Goal: Transaction & Acquisition: Book appointment/travel/reservation

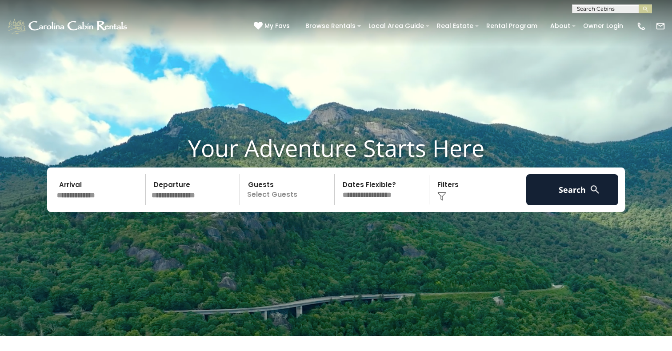
click at [109, 198] on input "text" at bounding box center [100, 189] width 92 height 31
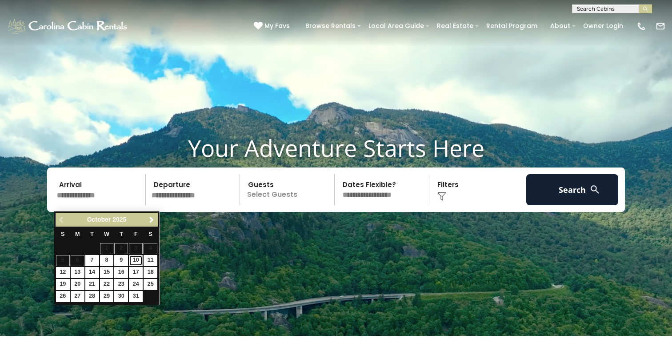
click at [133, 259] on link "10" at bounding box center [136, 260] width 14 height 11
type input "********"
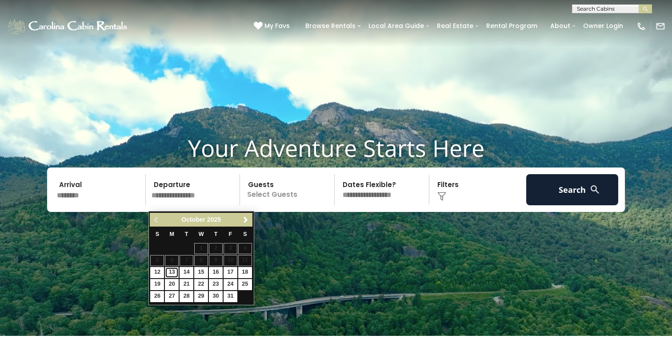
click at [171, 271] on link "13" at bounding box center [172, 272] width 14 height 11
type input "********"
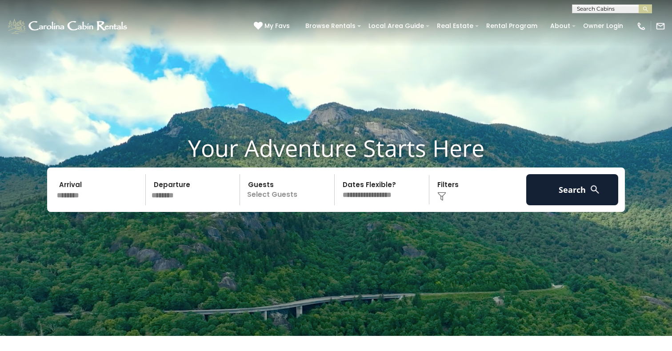
click at [259, 203] on p "Select Guests" at bounding box center [289, 189] width 92 height 31
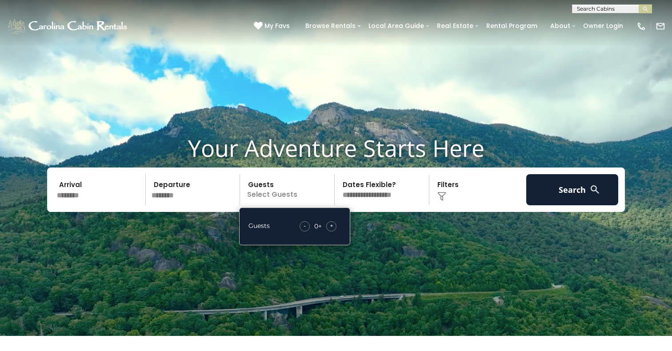
click at [327, 230] on div "+" at bounding box center [331, 226] width 10 height 10
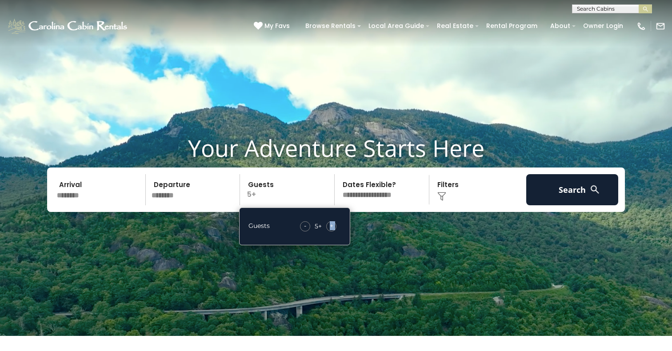
click at [327, 230] on div "+" at bounding box center [331, 226] width 10 height 10
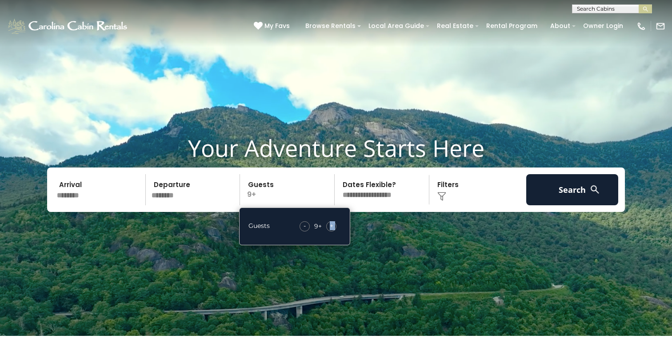
click at [327, 230] on div "+" at bounding box center [331, 226] width 10 height 10
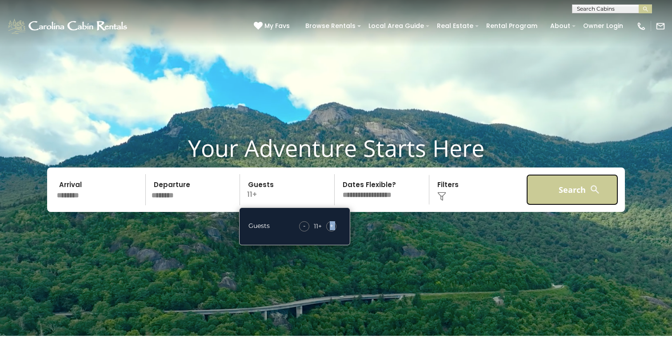
click at [559, 183] on button "Search" at bounding box center [572, 189] width 92 height 31
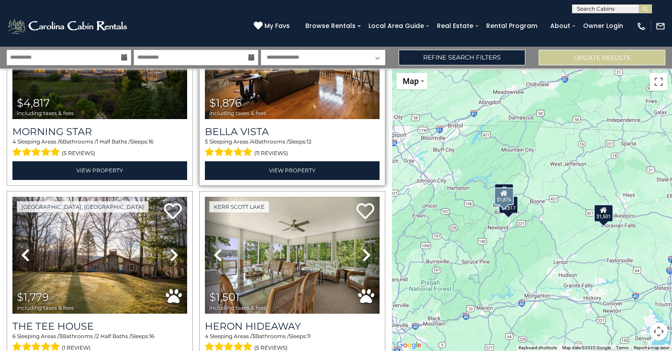
scroll to position [117, 0]
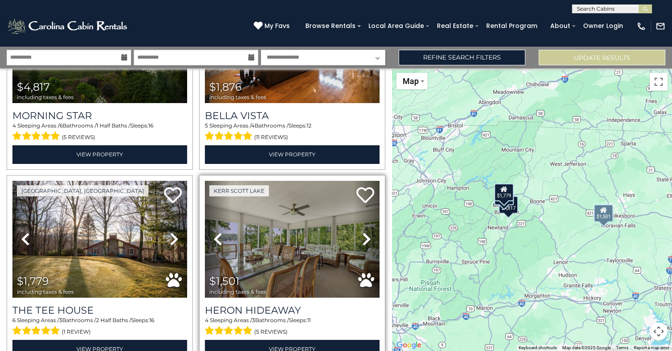
click at [366, 239] on icon at bounding box center [366, 239] width 9 height 14
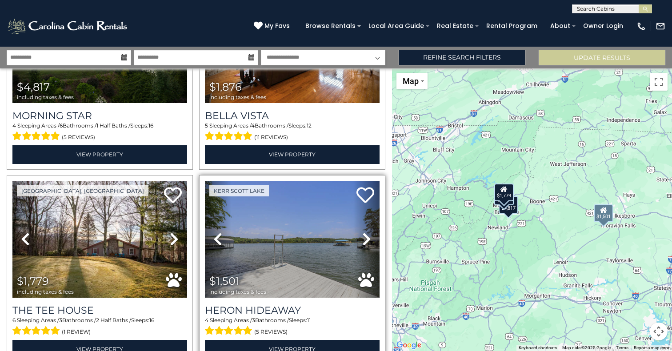
click at [366, 239] on icon at bounding box center [366, 239] width 9 height 14
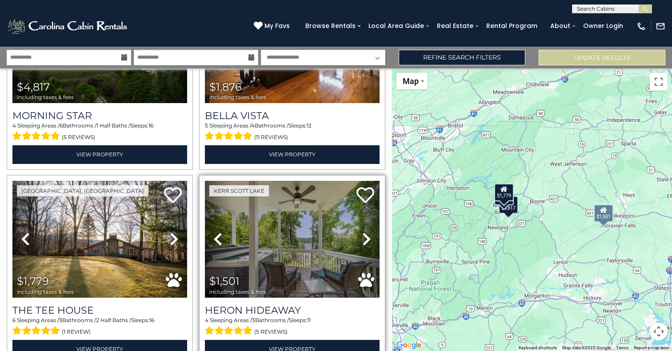
click at [366, 239] on icon at bounding box center [366, 239] width 9 height 14
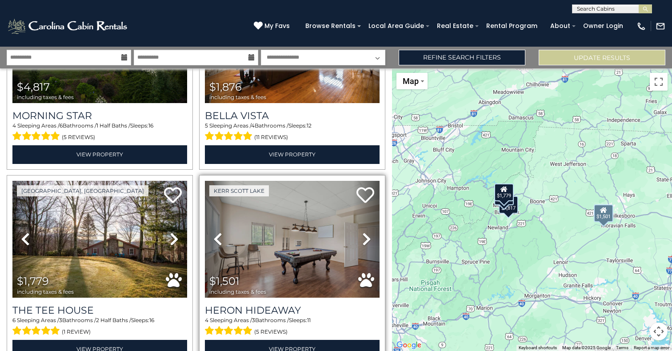
click at [366, 239] on icon at bounding box center [366, 239] width 9 height 14
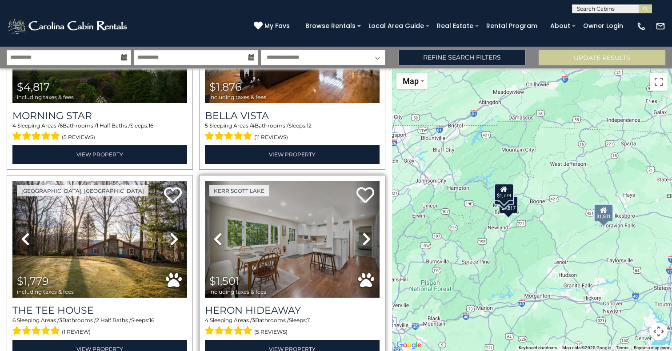
click at [366, 239] on icon at bounding box center [366, 239] width 9 height 14
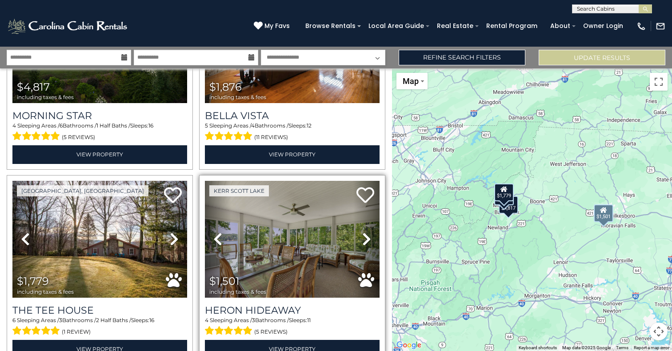
click at [366, 239] on icon at bounding box center [366, 239] width 9 height 14
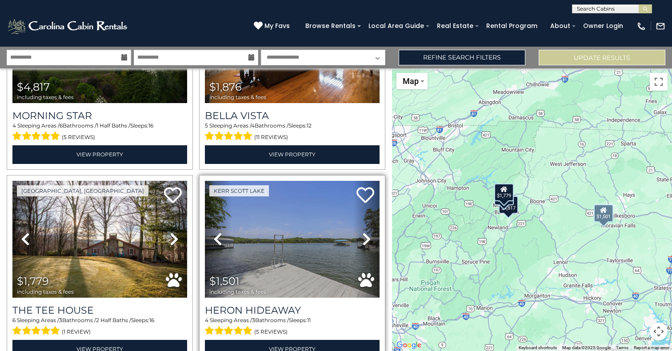
click at [366, 239] on icon at bounding box center [366, 239] width 9 height 14
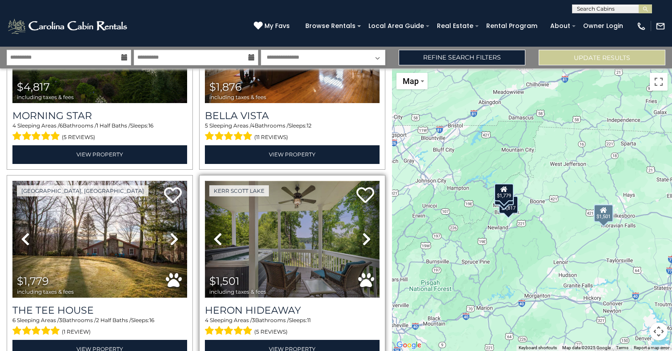
click at [341, 243] on img at bounding box center [292, 239] width 175 height 117
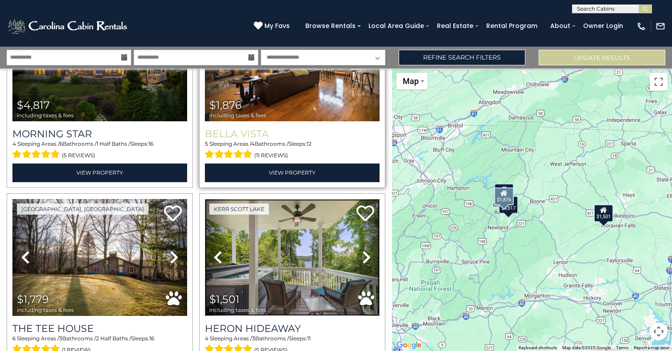
scroll to position [167, 0]
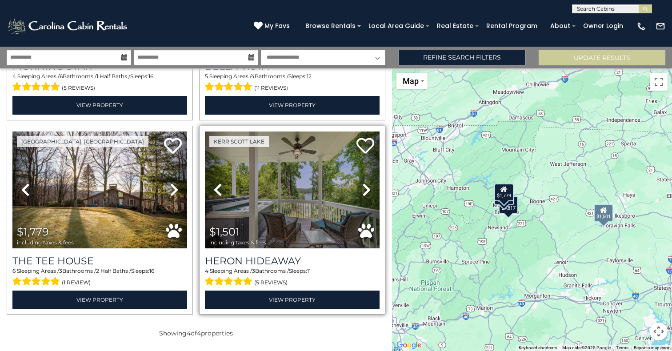
click at [363, 191] on icon at bounding box center [366, 190] width 9 height 14
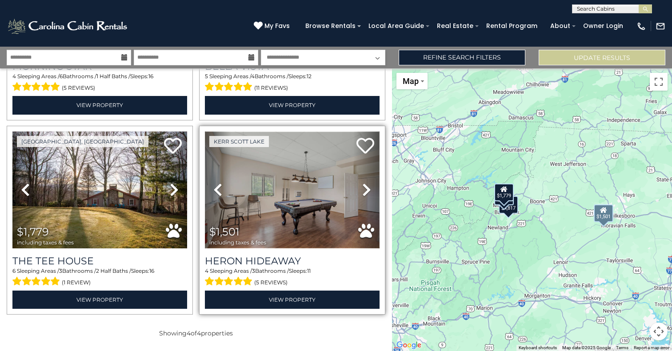
click at [351, 196] on img at bounding box center [292, 189] width 175 height 117
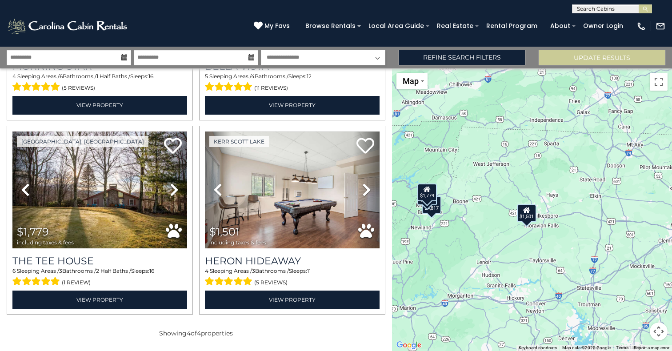
drag, startPoint x: 558, startPoint y: 183, endPoint x: 478, endPoint y: 183, distance: 80.0
click at [478, 183] on div "$4,817 $1,876 $1,779 $1,501" at bounding box center [532, 209] width 280 height 283
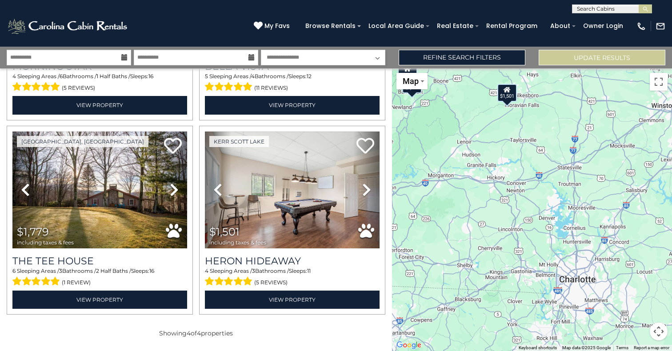
drag, startPoint x: 470, startPoint y: 234, endPoint x: 451, endPoint y: 112, distance: 123.1
click at [451, 112] on div "$4,817 $1,876 $1,779 $1,501" at bounding box center [532, 209] width 280 height 283
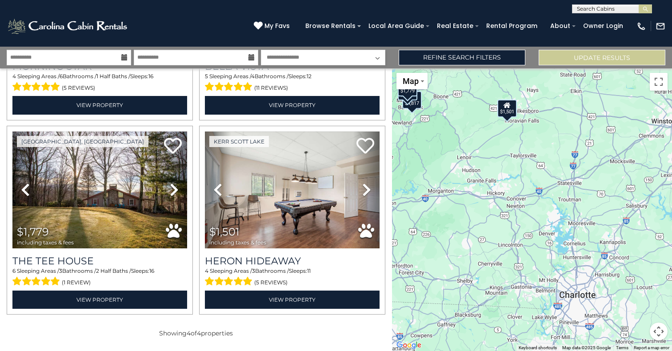
drag, startPoint x: 502, startPoint y: 143, endPoint x: 502, endPoint y: 174, distance: 30.7
click at [502, 174] on div "$4,817 $1,876 $1,779 $1,501" at bounding box center [532, 209] width 280 height 283
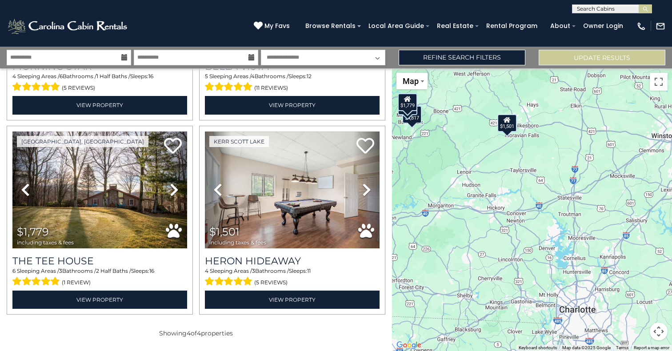
click at [505, 126] on div "$1,501" at bounding box center [507, 123] width 20 height 18
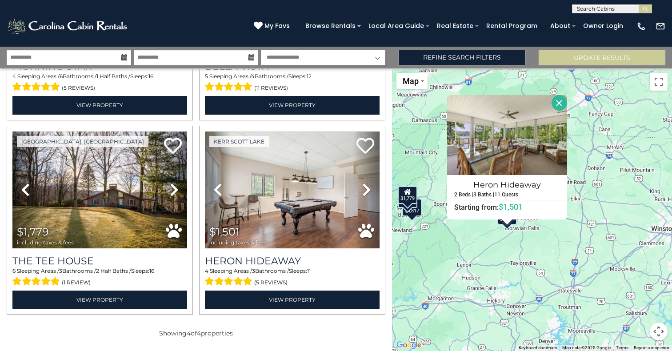
click at [583, 201] on div "$4,817 $1,876 $1,779 $1,501 Heron Hideaway 2 Beds | 3 Baths | 11 Guests Distanc…" at bounding box center [532, 209] width 280 height 283
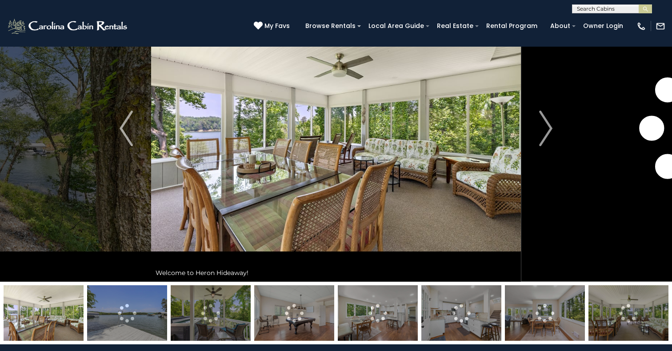
scroll to position [71, 0]
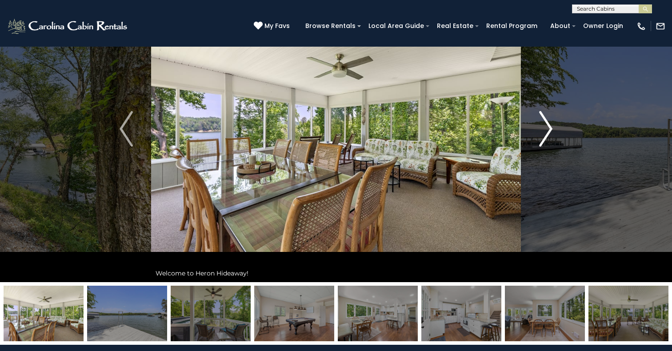
click at [556, 131] on button "Next" at bounding box center [546, 129] width 50 height 307
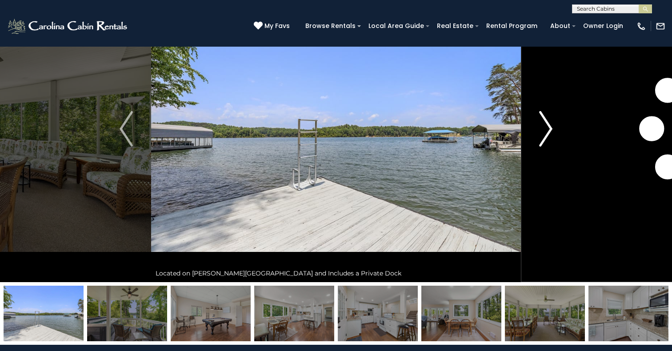
click at [556, 131] on button "Next" at bounding box center [546, 129] width 50 height 307
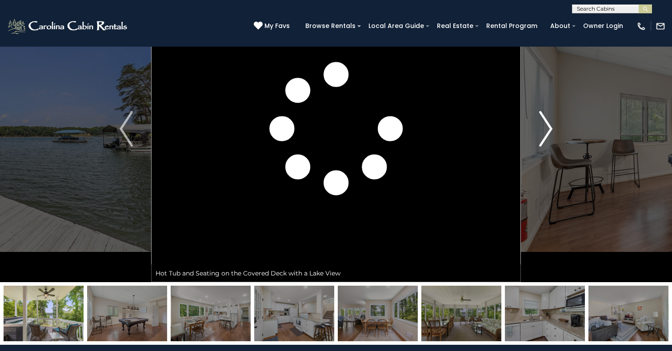
click at [556, 131] on button "Next" at bounding box center [546, 129] width 50 height 307
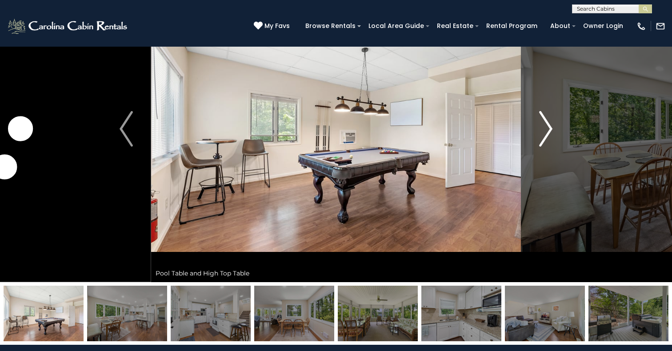
click at [556, 131] on button "Next" at bounding box center [546, 129] width 50 height 307
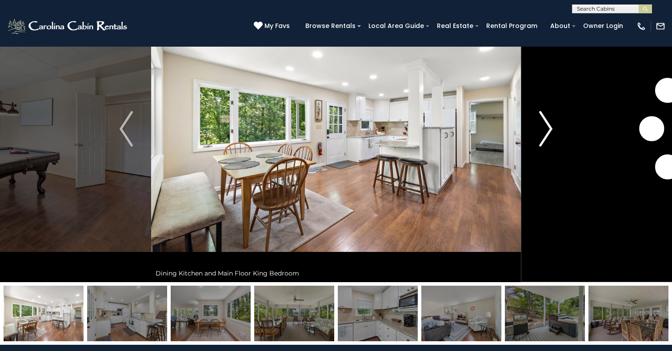
click at [556, 131] on button "Next" at bounding box center [546, 129] width 50 height 307
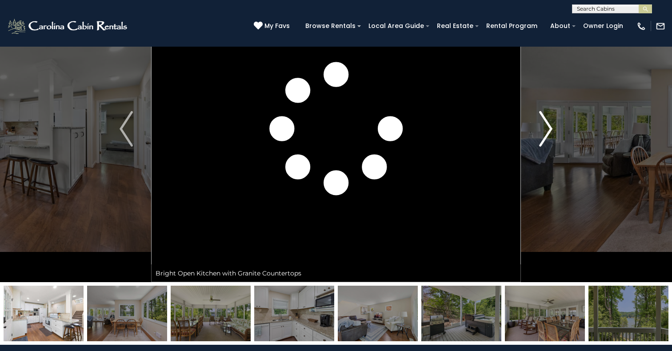
click at [556, 131] on button "Next" at bounding box center [546, 129] width 50 height 307
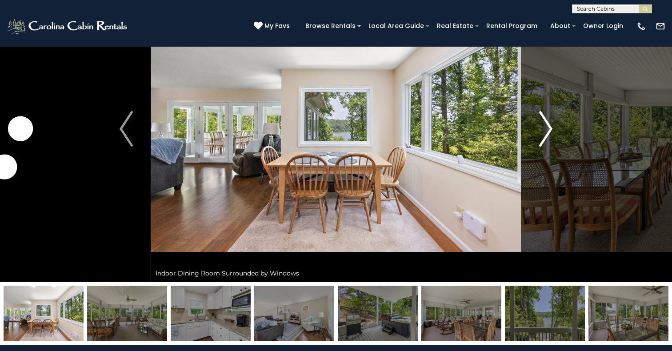
click at [556, 131] on button "Next" at bounding box center [546, 129] width 50 height 307
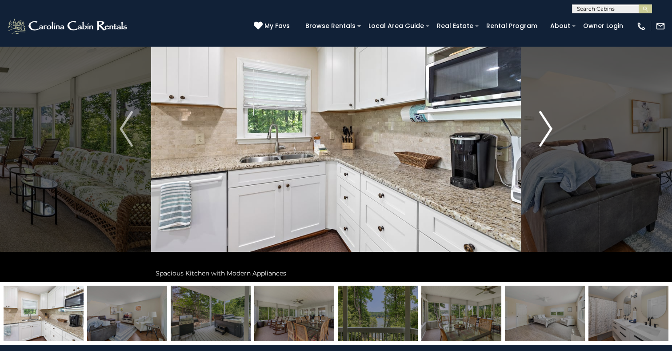
click at [556, 131] on button "Next" at bounding box center [546, 129] width 50 height 307
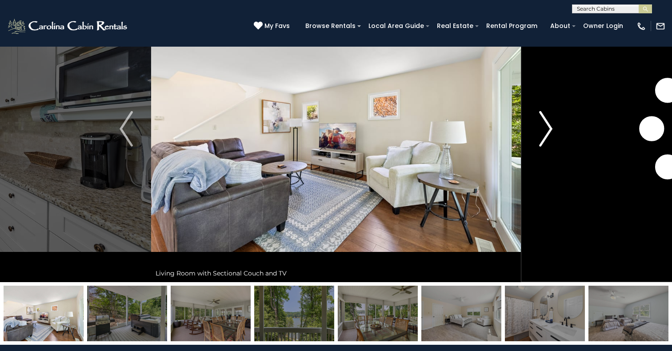
click at [556, 131] on button "Next" at bounding box center [546, 129] width 50 height 307
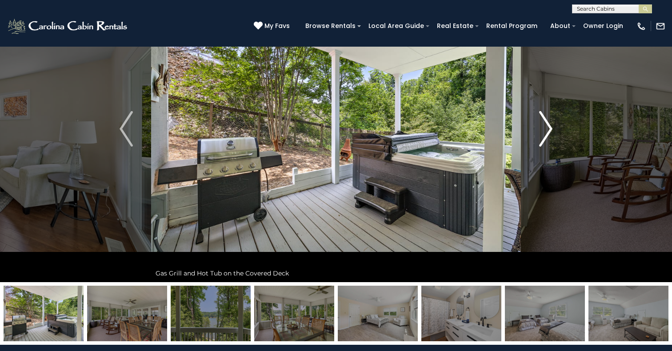
click at [556, 131] on button "Next" at bounding box center [546, 129] width 50 height 307
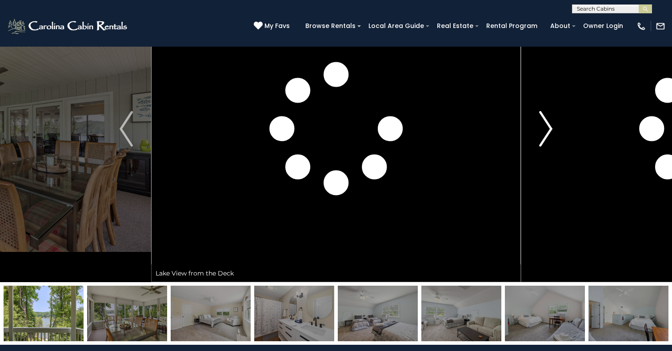
click at [556, 131] on button "Next" at bounding box center [546, 129] width 50 height 307
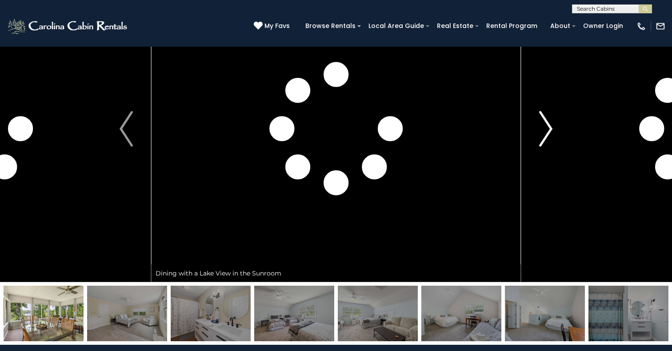
click at [556, 131] on button "Next" at bounding box center [546, 129] width 50 height 307
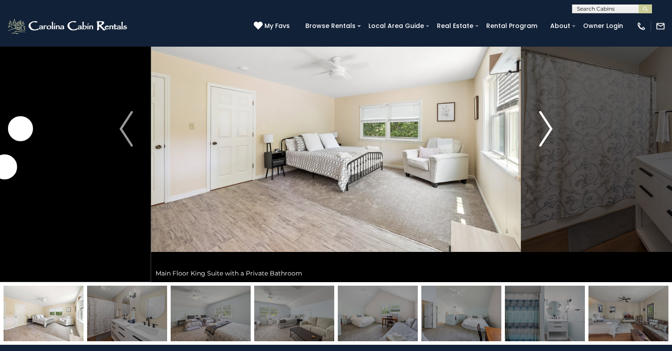
click at [556, 131] on button "Next" at bounding box center [546, 129] width 50 height 307
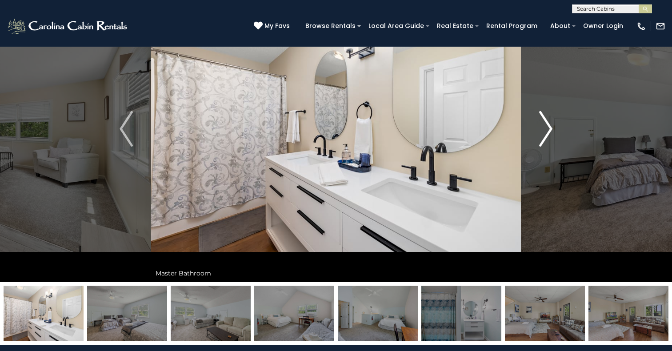
click at [556, 131] on button "Next" at bounding box center [546, 129] width 50 height 307
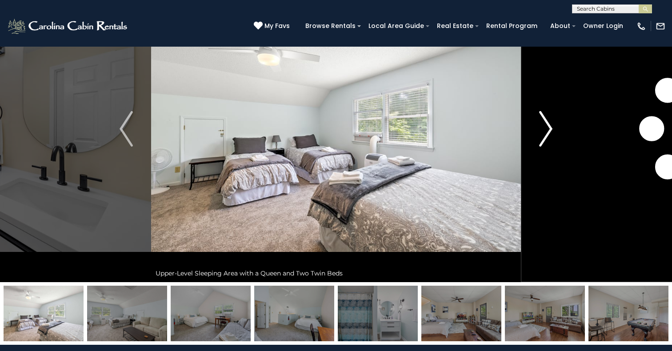
click at [556, 131] on button "Next" at bounding box center [546, 129] width 50 height 307
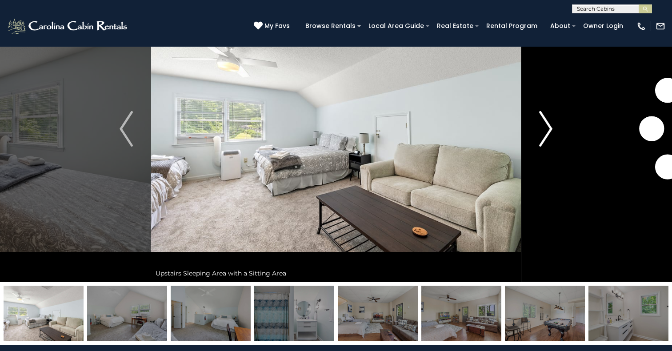
click at [556, 131] on button "Next" at bounding box center [546, 129] width 50 height 307
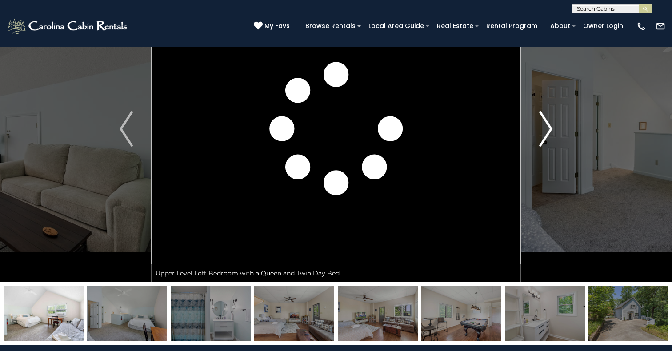
click at [556, 131] on button "Next" at bounding box center [546, 129] width 50 height 307
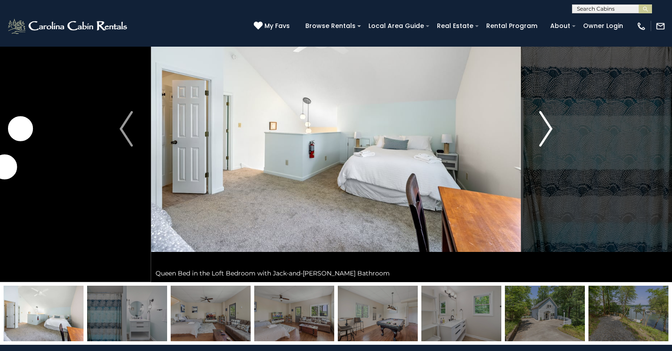
click at [556, 131] on button "Next" at bounding box center [546, 129] width 50 height 307
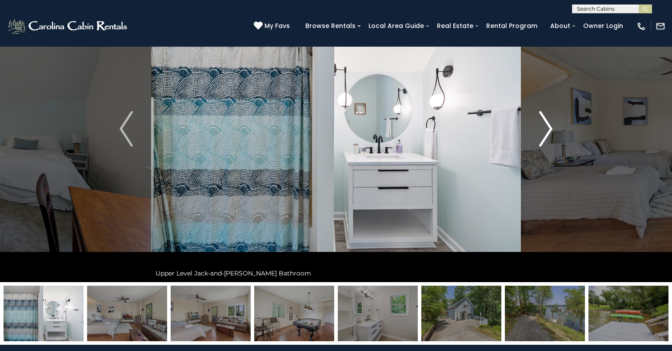
click at [556, 131] on button "Next" at bounding box center [546, 129] width 50 height 307
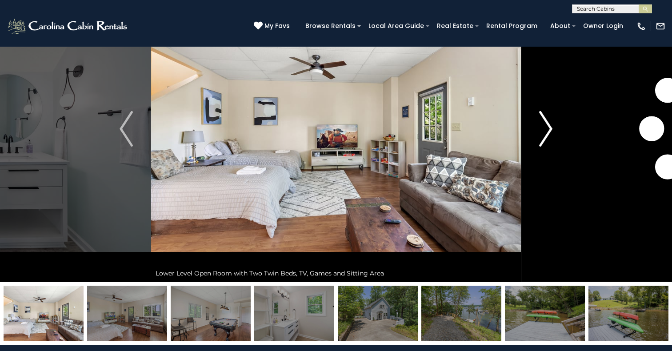
click at [556, 131] on button "Next" at bounding box center [546, 129] width 50 height 307
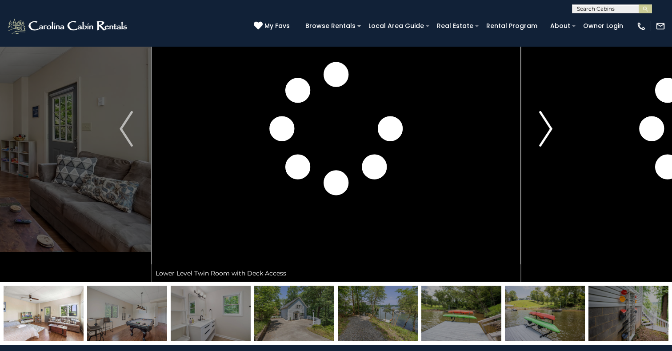
click at [556, 131] on button "Next" at bounding box center [546, 129] width 50 height 307
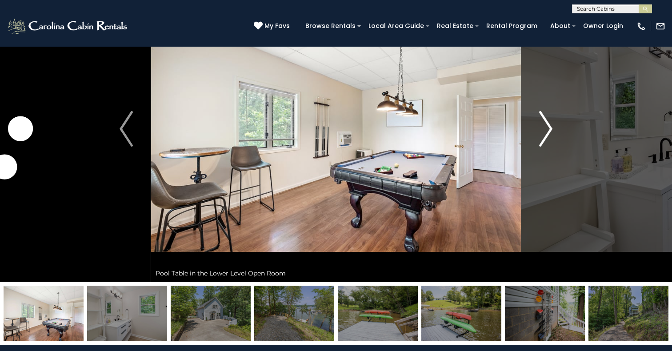
click at [556, 131] on button "Next" at bounding box center [546, 129] width 50 height 307
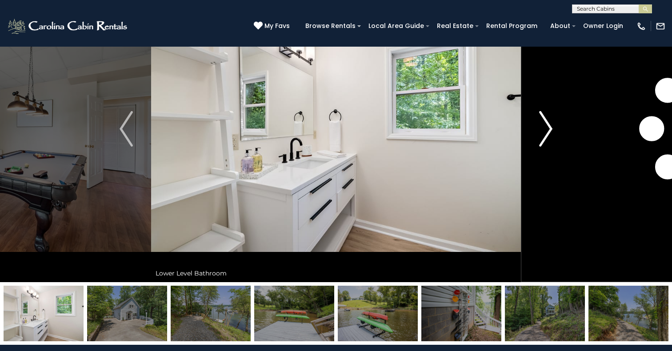
click at [556, 131] on button "Next" at bounding box center [546, 129] width 50 height 307
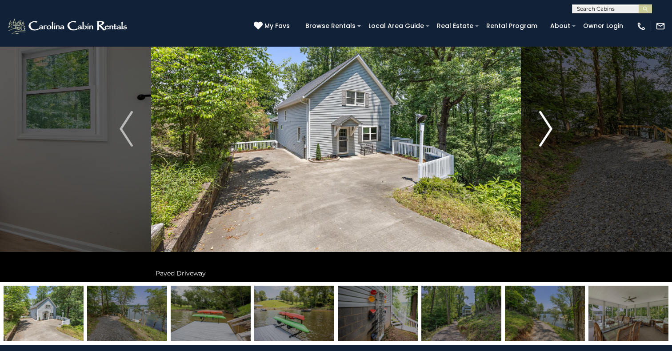
click at [556, 131] on button "Next" at bounding box center [546, 129] width 50 height 307
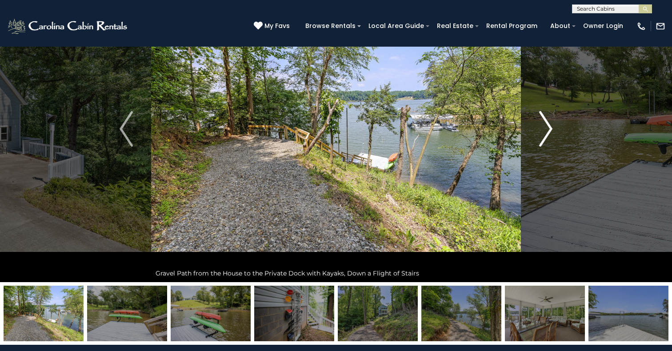
click at [556, 131] on button "Next" at bounding box center [546, 129] width 50 height 307
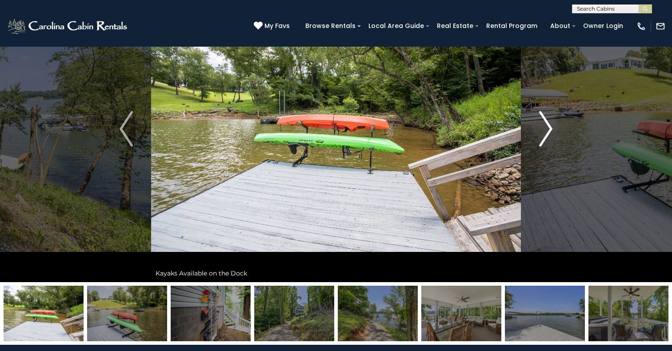
click at [556, 131] on button "Next" at bounding box center [546, 129] width 50 height 307
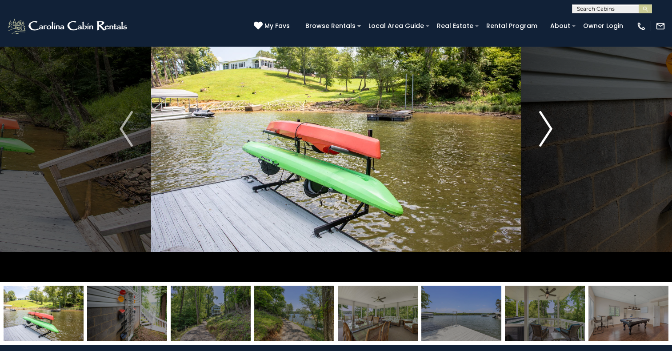
click at [556, 131] on button "Next" at bounding box center [546, 129] width 50 height 307
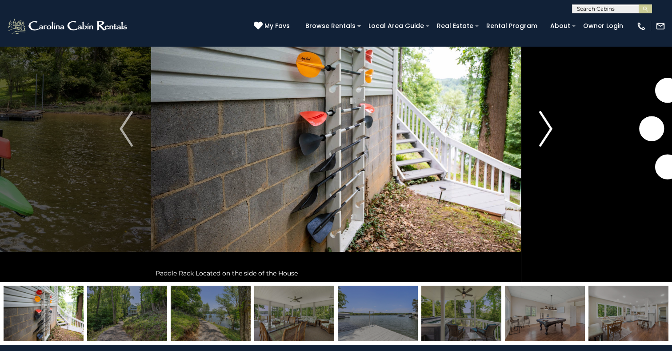
click at [556, 131] on button "Next" at bounding box center [546, 129] width 50 height 307
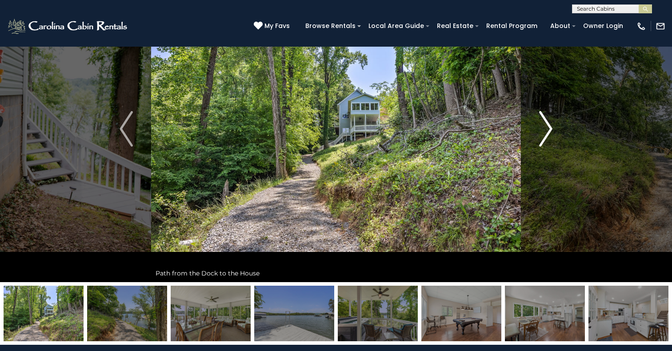
click at [556, 131] on button "Next" at bounding box center [546, 129] width 50 height 307
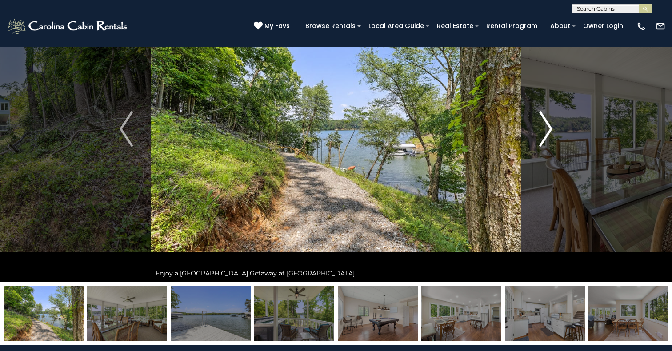
click at [556, 131] on button "Next" at bounding box center [546, 129] width 50 height 307
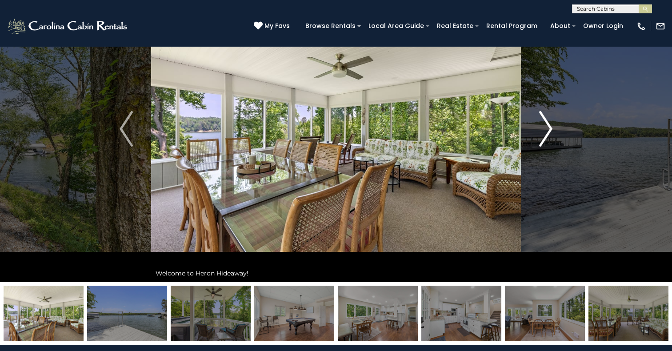
click at [556, 131] on button "Next" at bounding box center [546, 129] width 50 height 307
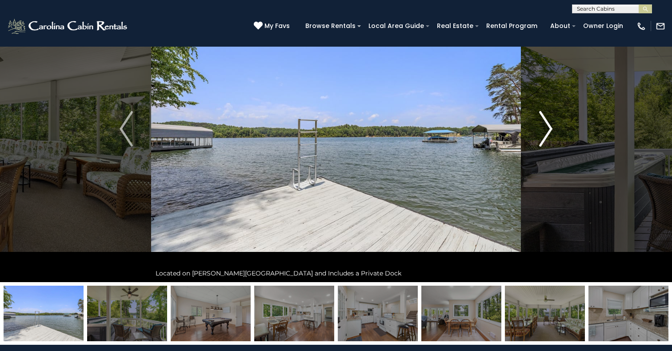
click at [556, 131] on button "Next" at bounding box center [546, 129] width 50 height 307
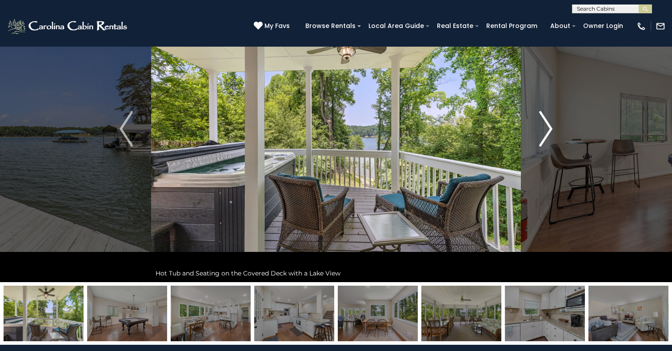
click at [556, 131] on button "Next" at bounding box center [546, 129] width 50 height 307
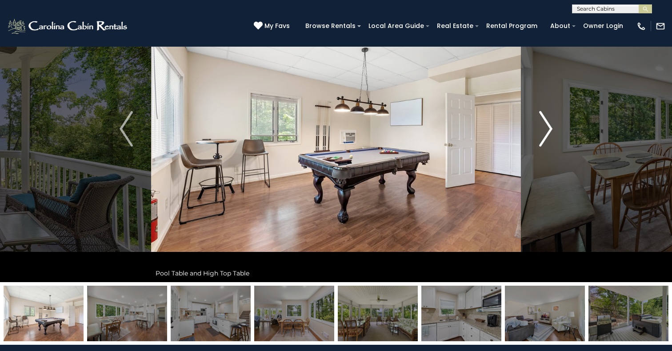
click at [556, 131] on button "Next" at bounding box center [546, 129] width 50 height 307
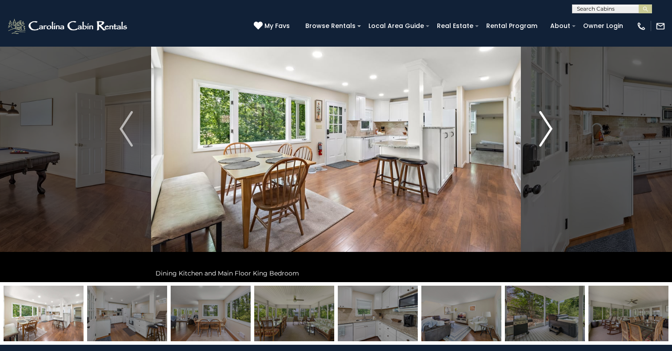
click at [556, 131] on button "Next" at bounding box center [546, 129] width 50 height 307
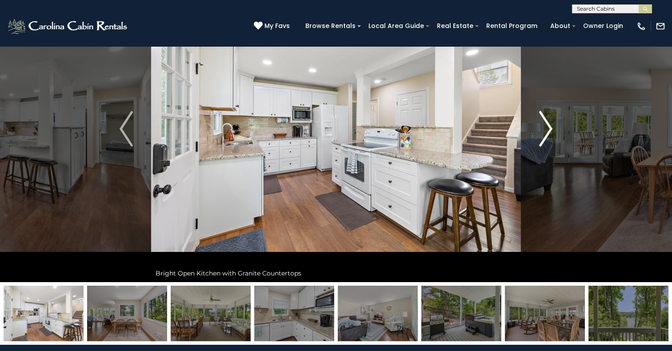
click at [556, 131] on button "Next" at bounding box center [546, 129] width 50 height 307
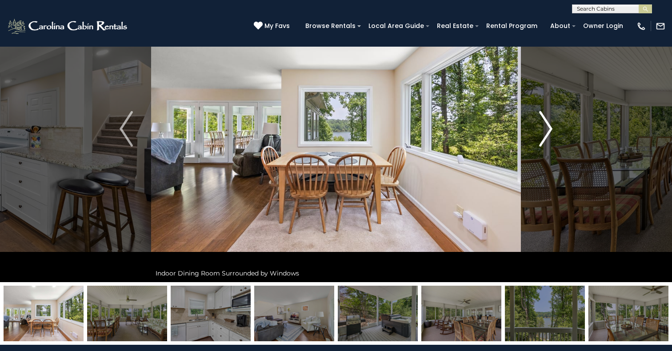
click at [556, 131] on button "Next" at bounding box center [546, 129] width 50 height 307
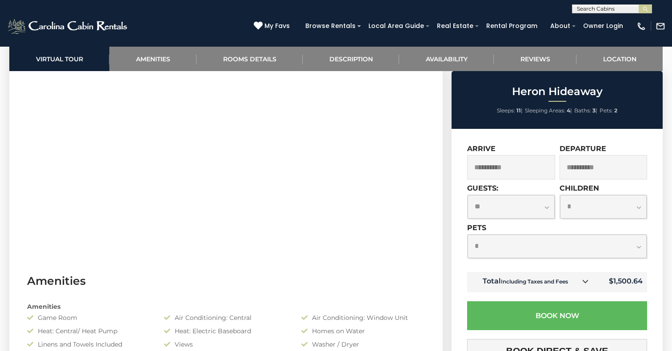
scroll to position [515, 0]
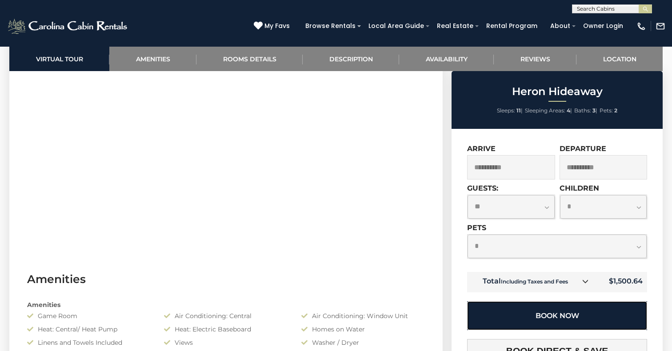
click at [475, 303] on button "Book Now" at bounding box center [557, 315] width 180 height 29
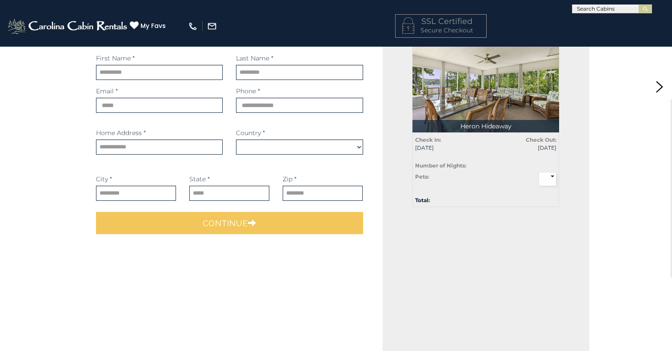
scroll to position [147, 0]
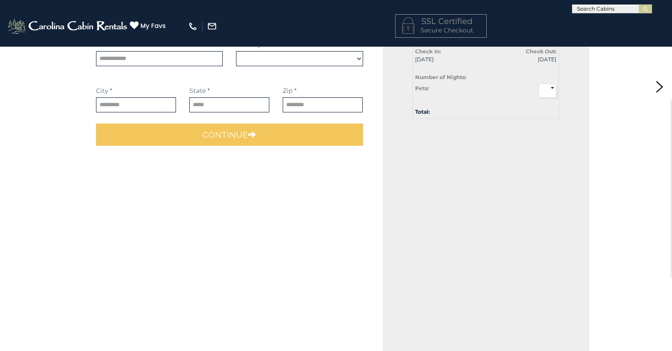
select select "*********"
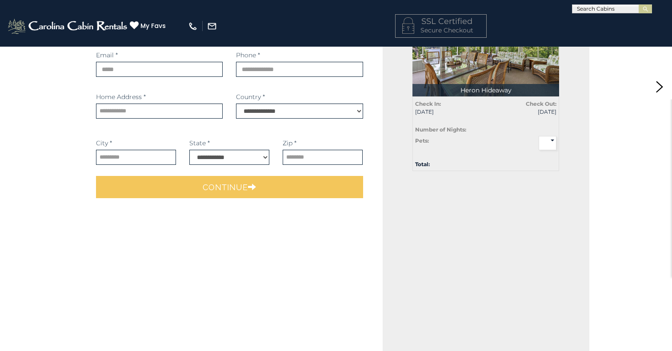
scroll to position [87, 0]
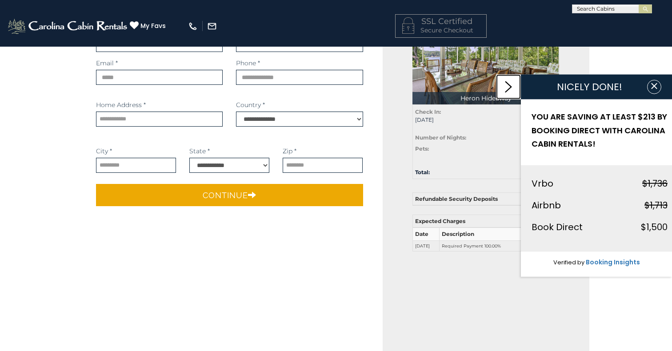
click at [512, 84] on link at bounding box center [508, 87] width 25 height 25
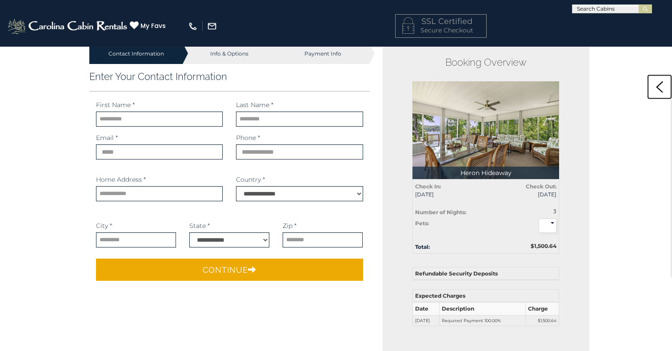
scroll to position [0, 0]
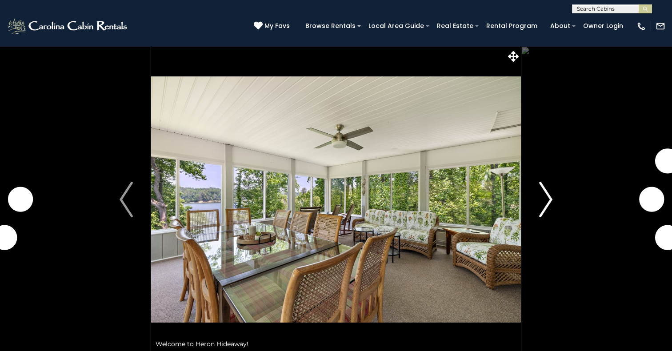
click at [533, 191] on button "Next" at bounding box center [546, 199] width 50 height 307
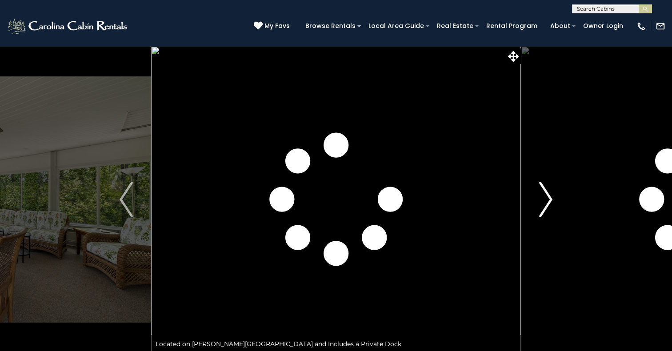
click at [541, 194] on img "Next" at bounding box center [545, 200] width 13 height 36
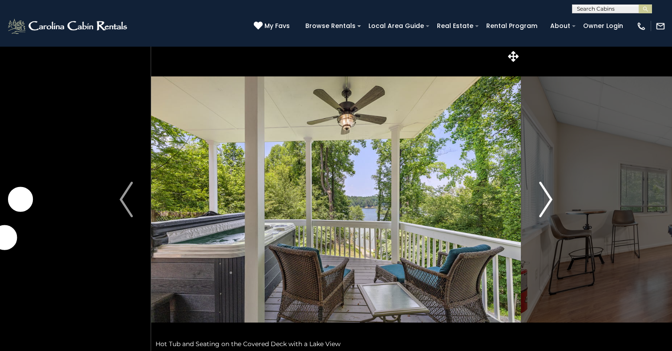
click at [541, 194] on img "Next" at bounding box center [545, 200] width 13 height 36
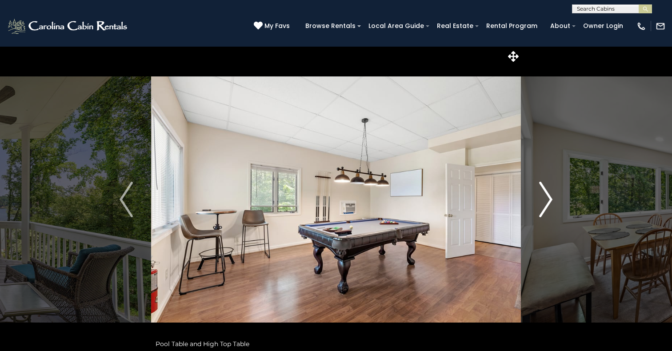
click at [541, 194] on img "Next" at bounding box center [545, 200] width 13 height 36
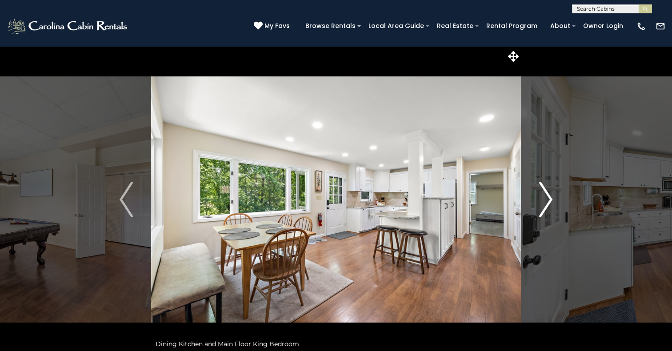
click at [541, 194] on img "Next" at bounding box center [545, 200] width 13 height 36
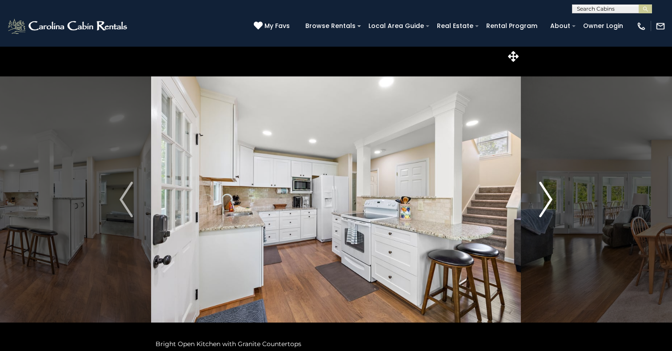
click at [541, 194] on img "Next" at bounding box center [545, 200] width 13 height 36
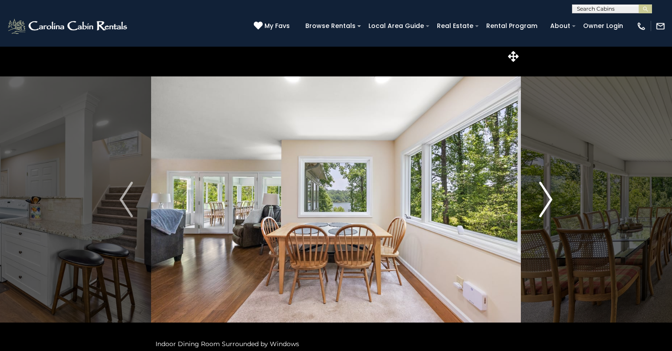
click at [541, 194] on img "Next" at bounding box center [545, 200] width 13 height 36
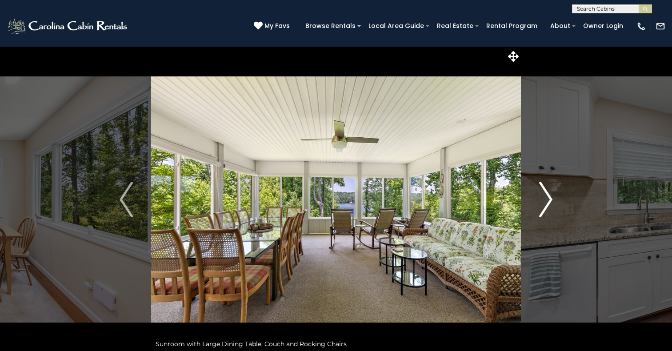
click at [541, 194] on img "Next" at bounding box center [545, 200] width 13 height 36
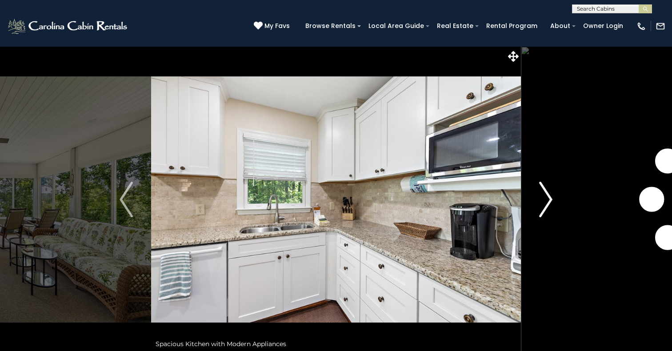
click at [541, 194] on img "Next" at bounding box center [545, 200] width 13 height 36
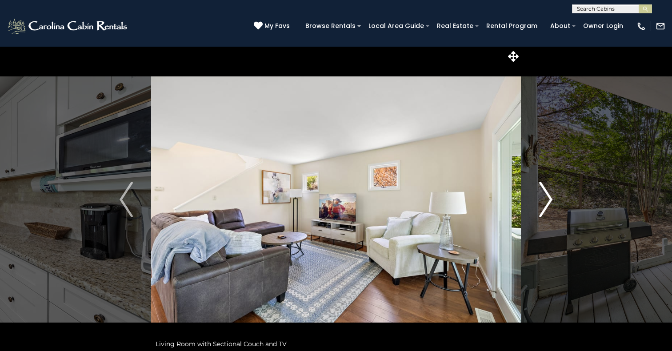
click at [541, 194] on img "Next" at bounding box center [545, 200] width 13 height 36
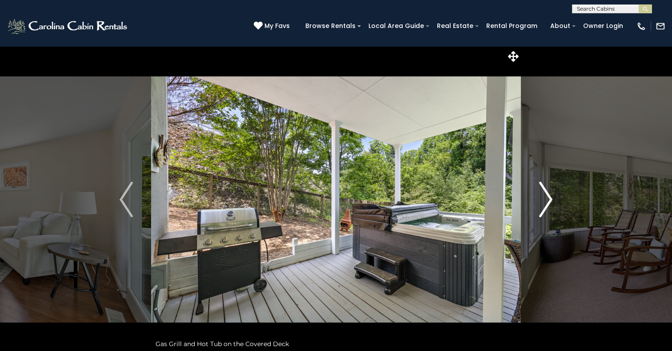
click at [541, 194] on img "Next" at bounding box center [545, 200] width 13 height 36
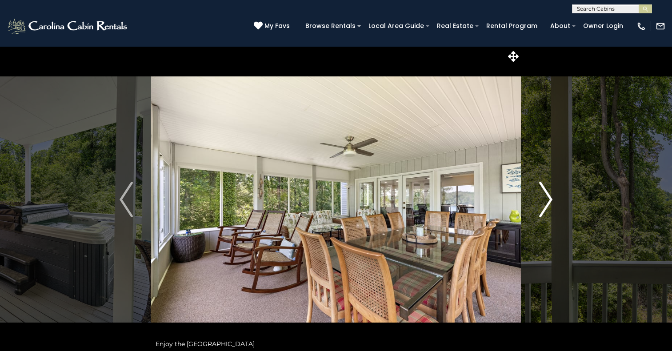
click at [541, 194] on img "Next" at bounding box center [545, 200] width 13 height 36
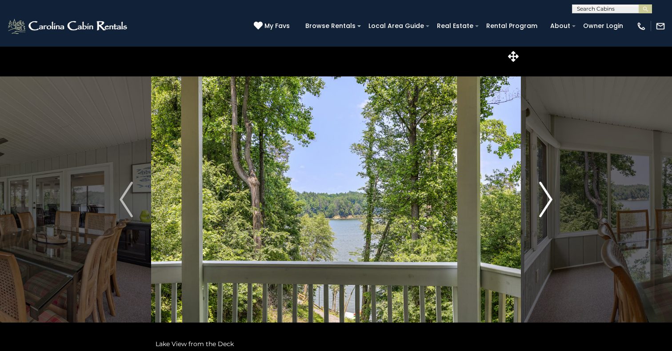
click at [541, 194] on img "Next" at bounding box center [545, 200] width 13 height 36
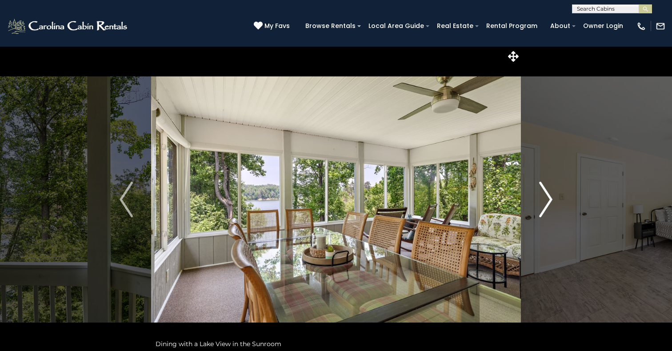
click at [541, 194] on img "Next" at bounding box center [545, 200] width 13 height 36
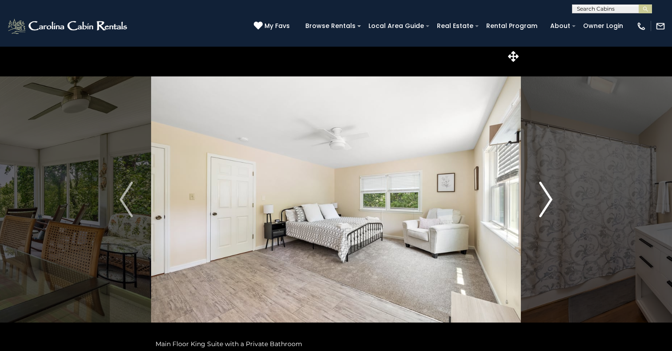
click at [541, 194] on img "Next" at bounding box center [545, 200] width 13 height 36
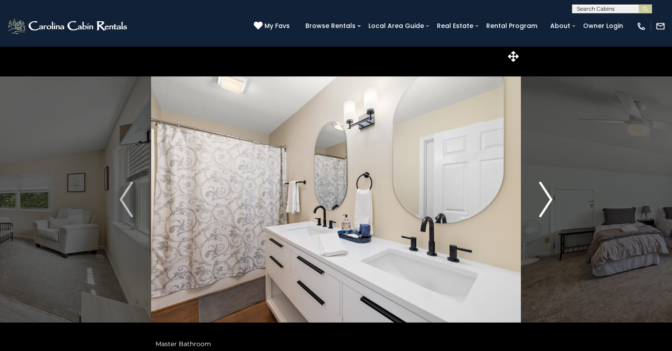
click at [541, 194] on img "Next" at bounding box center [545, 200] width 13 height 36
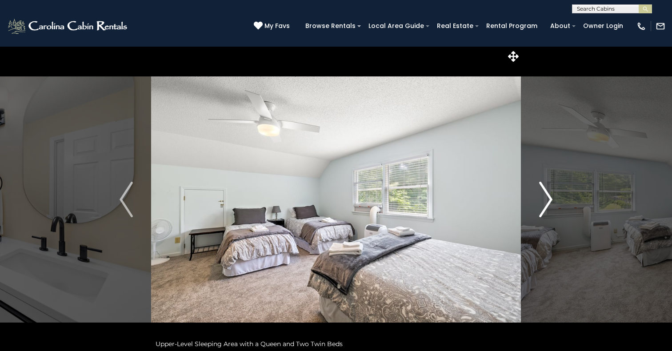
click at [541, 194] on img "Next" at bounding box center [545, 200] width 13 height 36
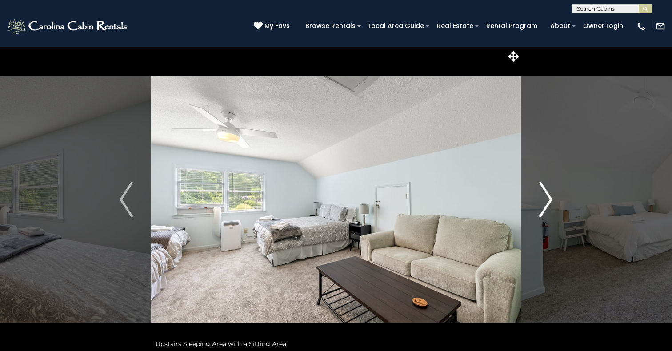
click at [541, 194] on img "Next" at bounding box center [545, 200] width 13 height 36
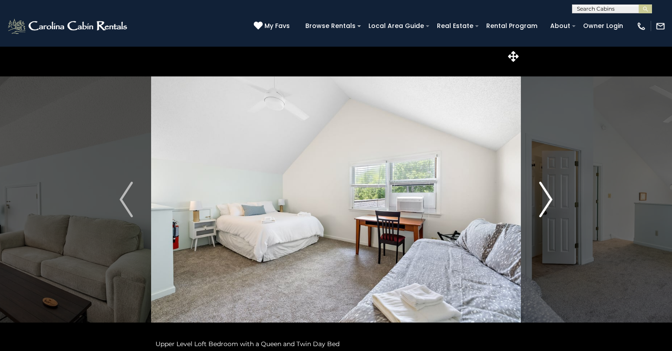
click at [541, 194] on img "Next" at bounding box center [545, 200] width 13 height 36
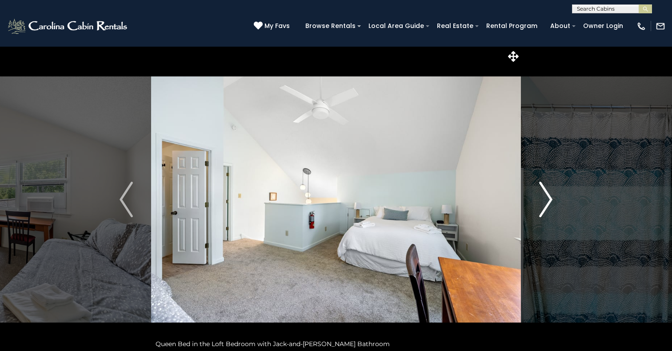
click at [541, 194] on img "Next" at bounding box center [545, 200] width 13 height 36
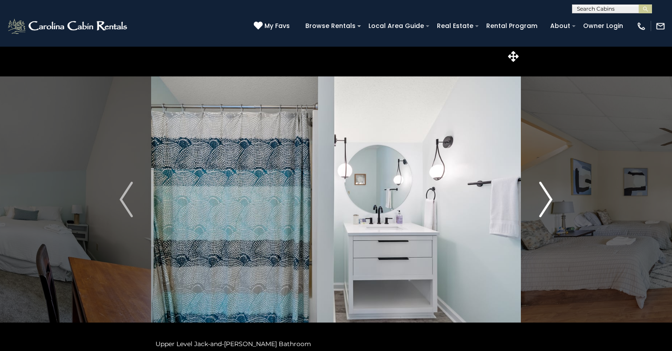
click at [531, 204] on button "Next" at bounding box center [546, 199] width 50 height 307
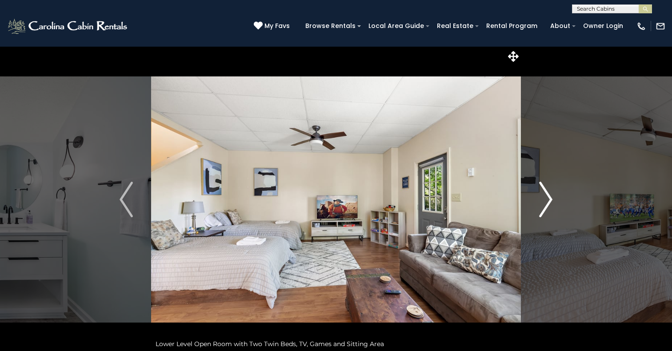
click at [531, 204] on button "Next" at bounding box center [546, 199] width 50 height 307
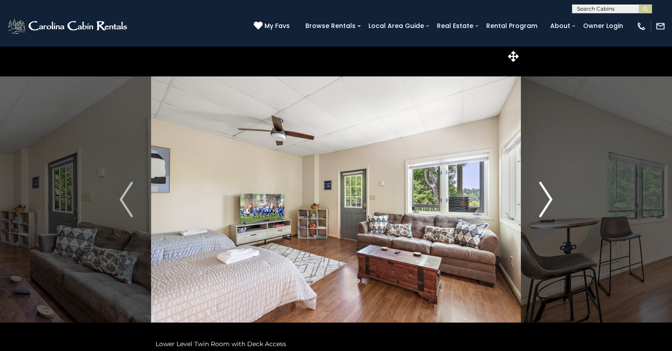
click at [531, 204] on button "Next" at bounding box center [546, 199] width 50 height 307
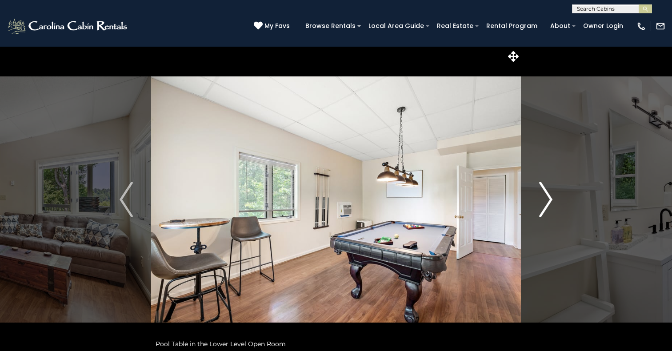
click at [531, 204] on button "Next" at bounding box center [546, 199] width 50 height 307
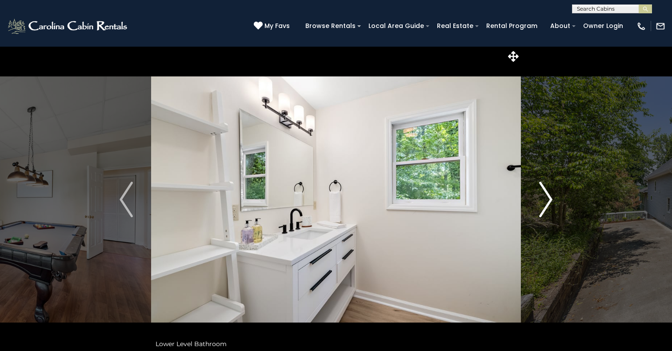
click at [531, 204] on button "Next" at bounding box center [546, 199] width 50 height 307
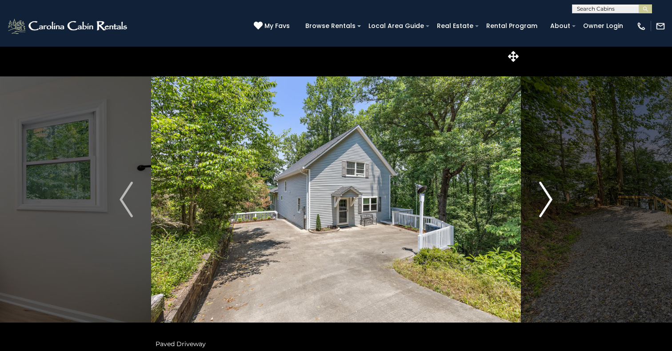
click at [531, 204] on button "Next" at bounding box center [546, 199] width 50 height 307
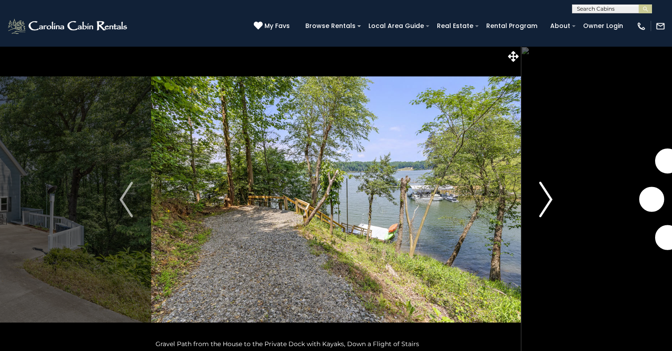
click at [531, 204] on button "Next" at bounding box center [546, 199] width 50 height 307
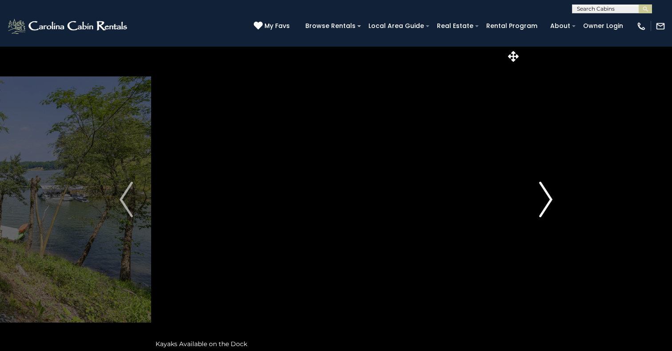
click at [531, 204] on button "Next" at bounding box center [546, 199] width 50 height 307
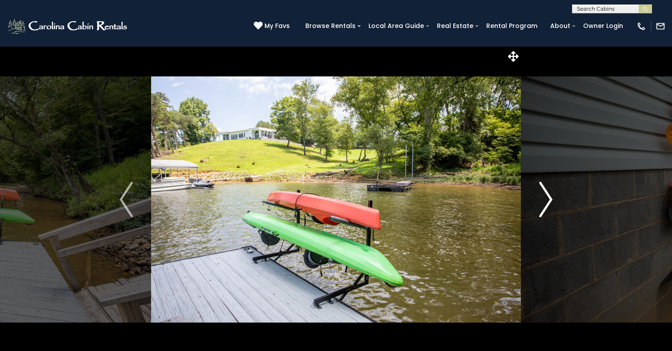
click at [531, 204] on button "Next" at bounding box center [546, 199] width 50 height 307
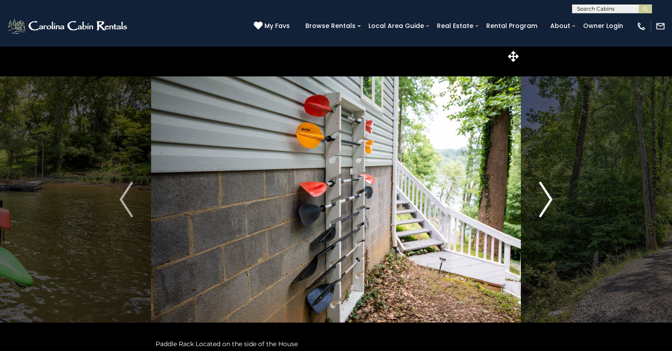
click at [538, 201] on button "Next" at bounding box center [546, 199] width 50 height 307
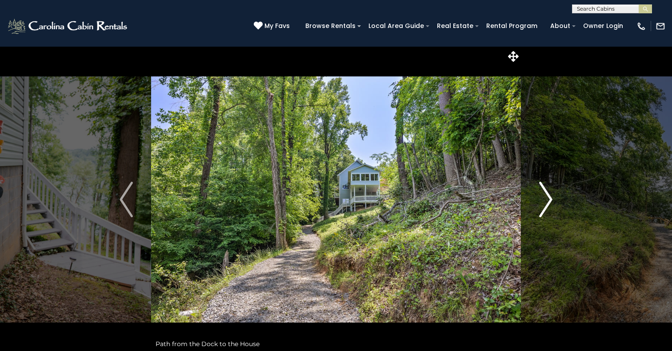
click at [538, 201] on button "Next" at bounding box center [546, 199] width 50 height 307
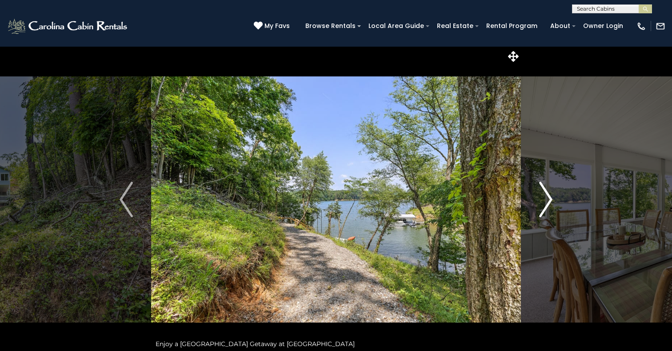
click at [538, 201] on button "Next" at bounding box center [546, 199] width 50 height 307
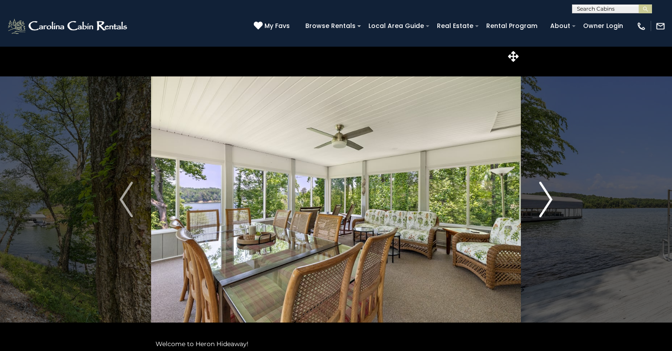
click at [538, 201] on button "Next" at bounding box center [546, 199] width 50 height 307
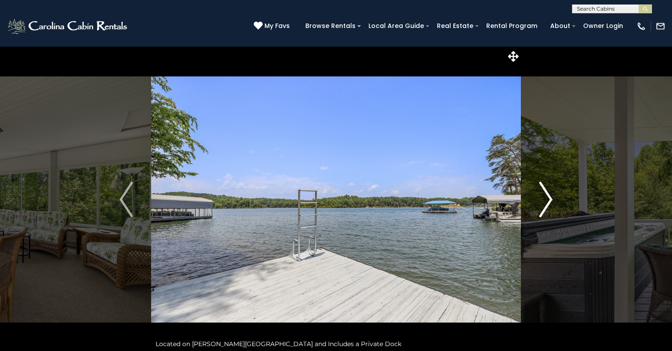
click at [538, 201] on button "Next" at bounding box center [546, 199] width 50 height 307
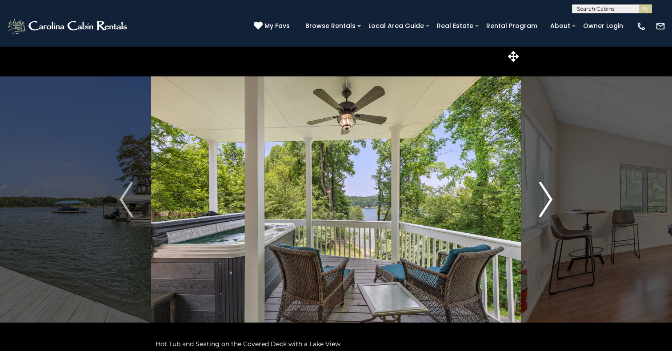
click at [538, 201] on button "Next" at bounding box center [546, 199] width 50 height 307
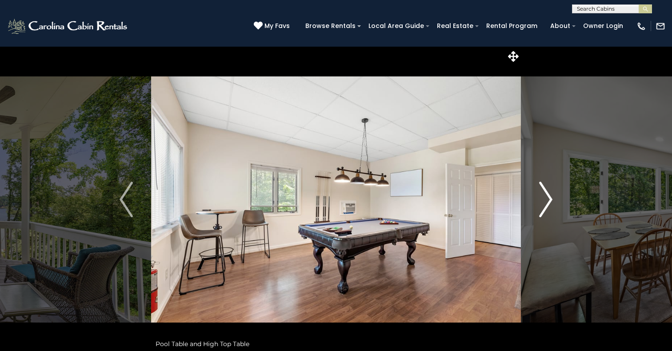
click at [538, 201] on button "Next" at bounding box center [546, 199] width 50 height 307
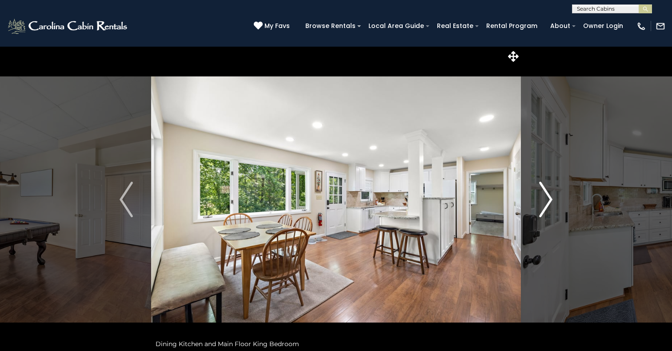
click at [538, 201] on button "Next" at bounding box center [546, 199] width 50 height 307
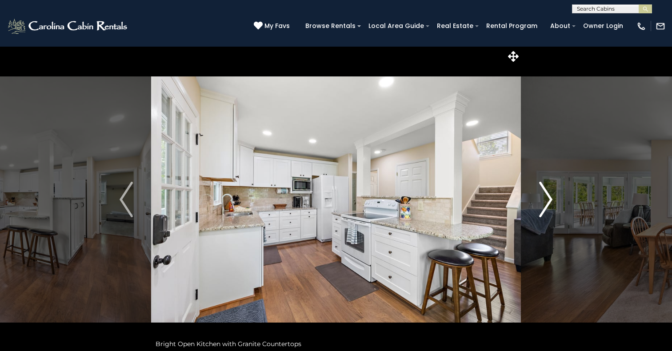
click at [538, 201] on button "Next" at bounding box center [546, 199] width 50 height 307
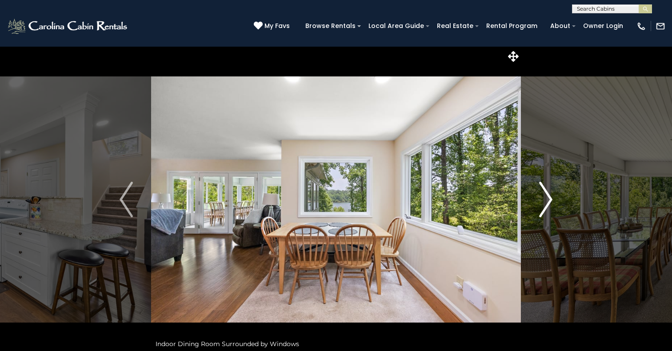
click at [538, 201] on button "Next" at bounding box center [546, 199] width 50 height 307
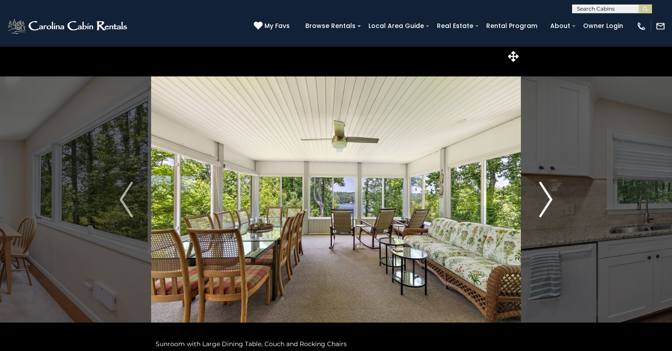
click at [538, 201] on button "Next" at bounding box center [546, 199] width 50 height 307
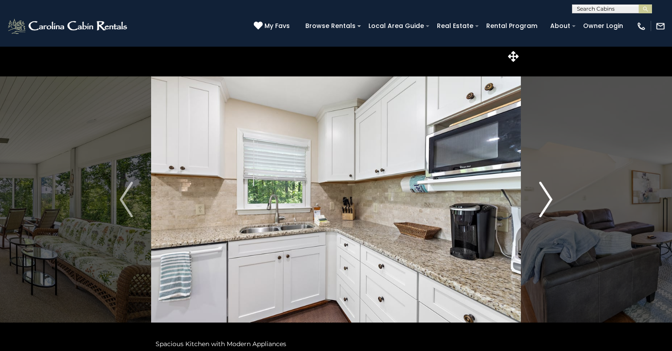
click at [538, 201] on button "Next" at bounding box center [546, 199] width 50 height 307
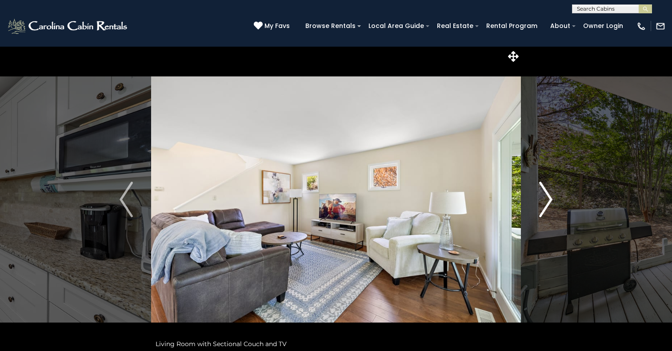
click at [538, 201] on button "Next" at bounding box center [546, 199] width 50 height 307
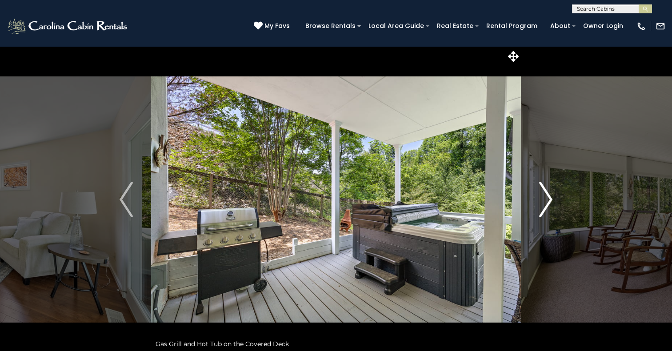
click at [538, 201] on button "Next" at bounding box center [546, 199] width 50 height 307
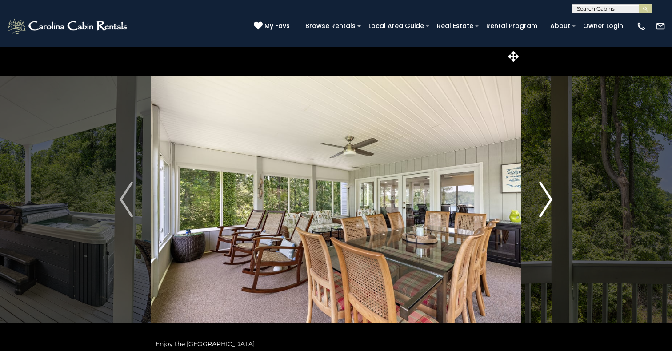
click at [538, 201] on button "Next" at bounding box center [546, 199] width 50 height 307
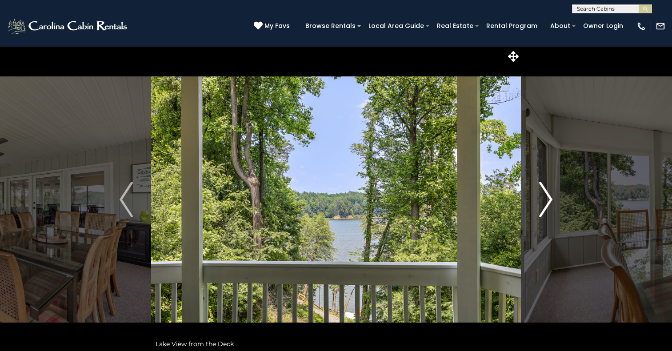
click at [538, 201] on button "Next" at bounding box center [546, 199] width 50 height 307
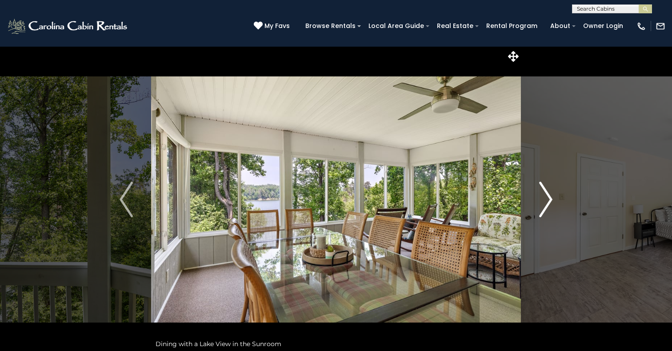
click at [538, 201] on button "Next" at bounding box center [546, 199] width 50 height 307
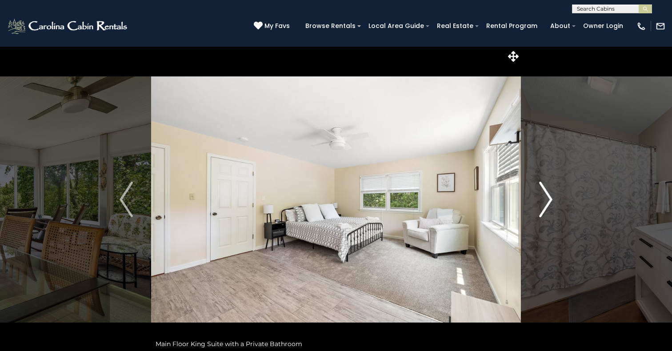
click at [538, 201] on button "Next" at bounding box center [546, 199] width 50 height 307
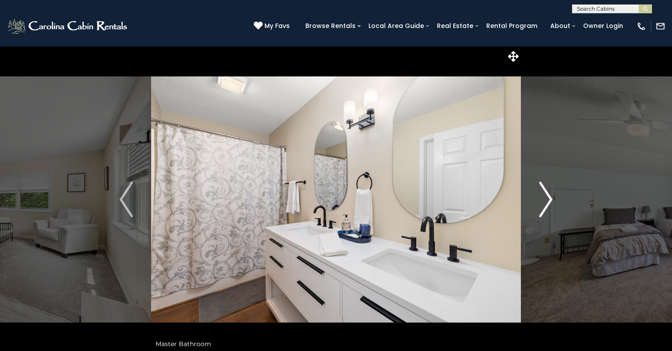
click at [538, 201] on button "Next" at bounding box center [546, 199] width 50 height 307
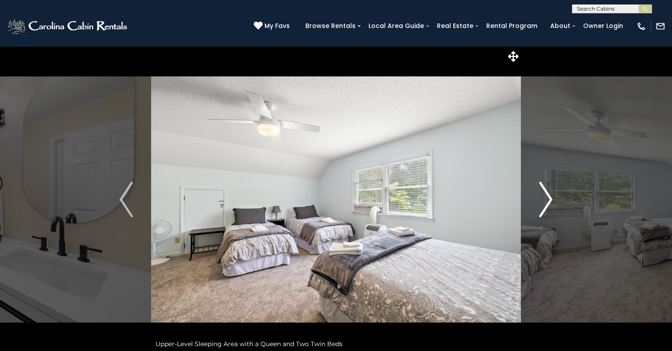
click at [538, 201] on button "Next" at bounding box center [546, 199] width 50 height 307
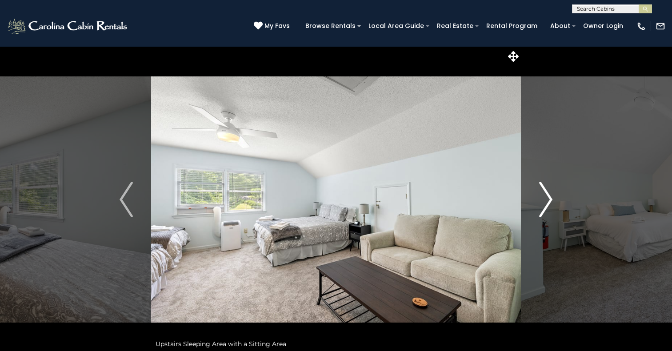
click at [538, 201] on button "Next" at bounding box center [546, 199] width 50 height 307
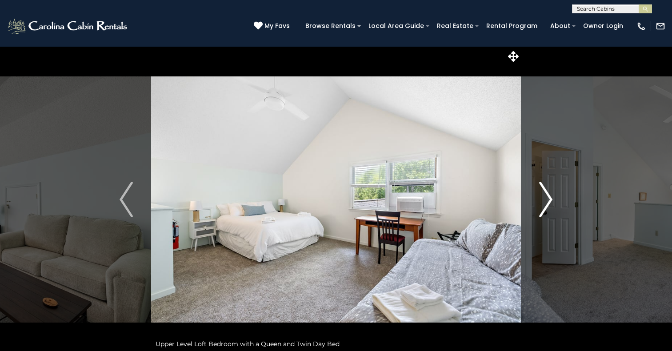
click at [538, 201] on button "Next" at bounding box center [546, 199] width 50 height 307
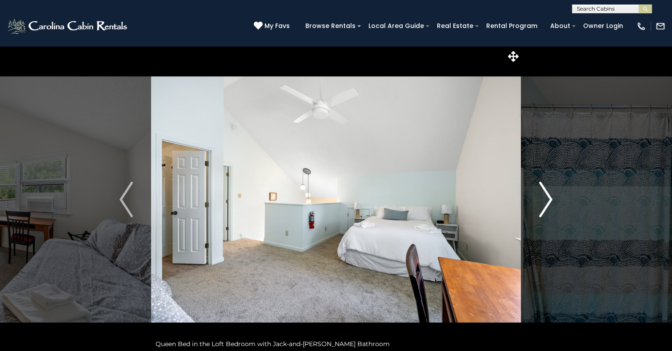
click at [538, 201] on button "Next" at bounding box center [546, 199] width 50 height 307
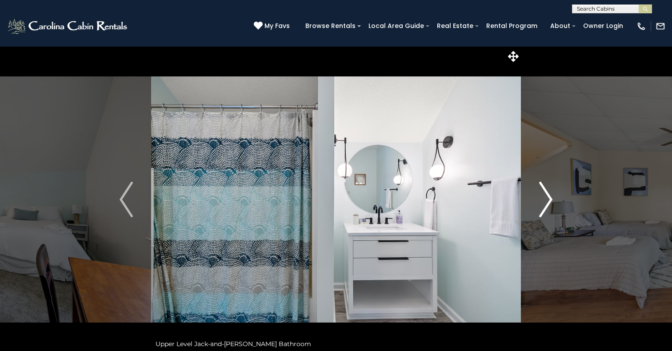
click at [538, 201] on button "Next" at bounding box center [546, 199] width 50 height 307
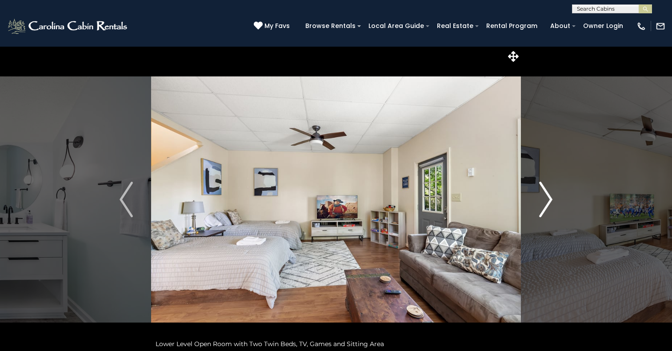
click at [538, 201] on button "Next" at bounding box center [546, 199] width 50 height 307
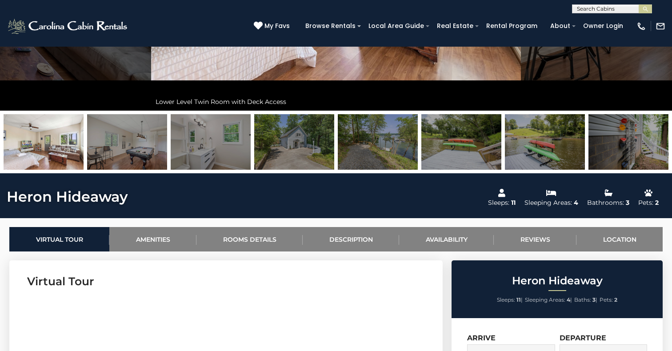
scroll to position [248, 0]
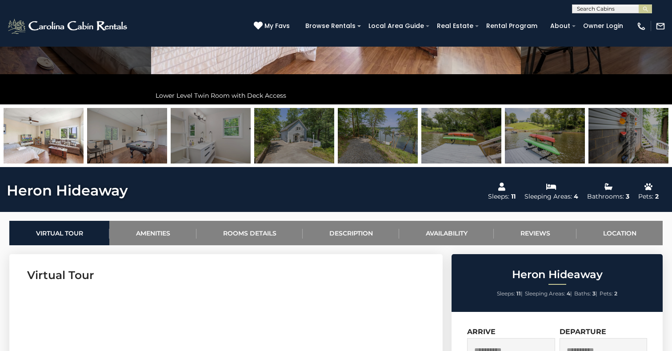
click at [317, 130] on img at bounding box center [294, 136] width 80 height 56
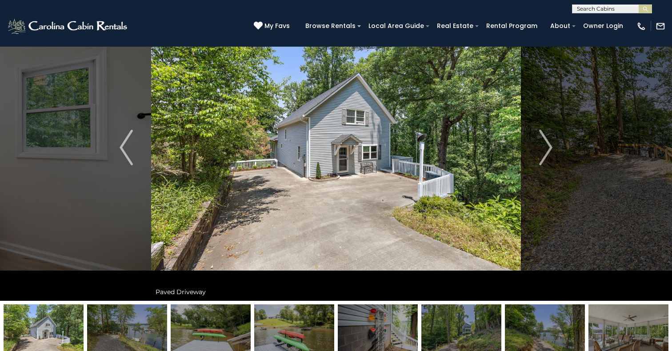
scroll to position [0, 0]
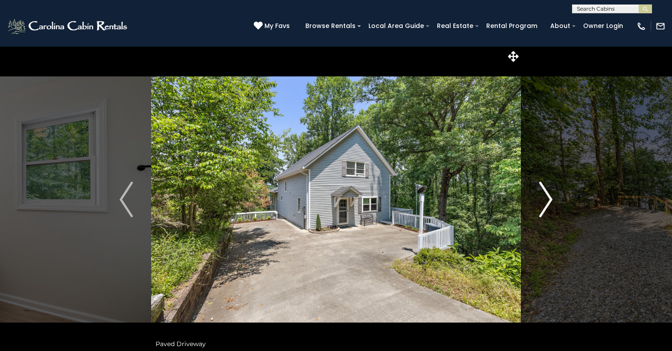
click at [542, 192] on img "Next" at bounding box center [545, 200] width 13 height 36
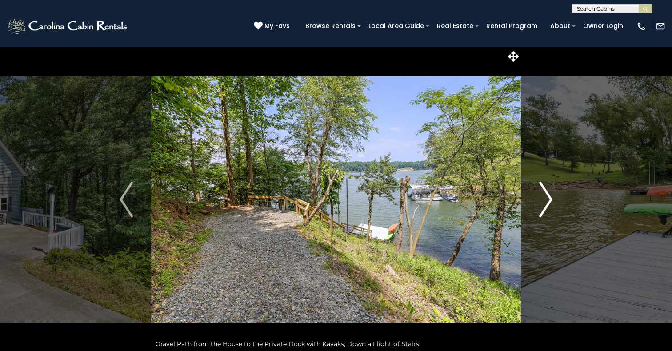
click at [542, 192] on img "Next" at bounding box center [545, 200] width 13 height 36
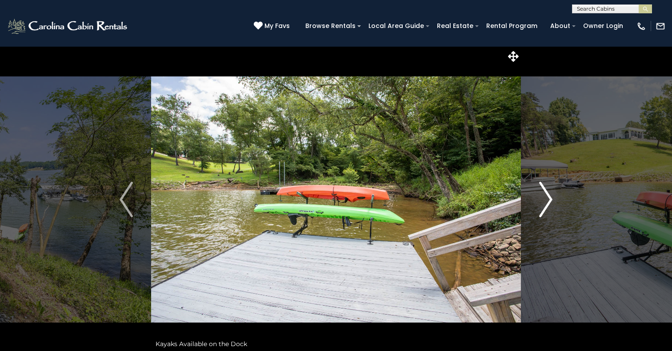
click at [542, 192] on img "Next" at bounding box center [545, 200] width 13 height 36
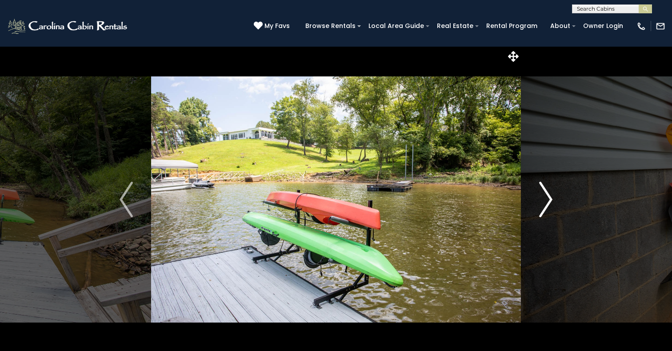
click at [542, 192] on img "Next" at bounding box center [545, 200] width 13 height 36
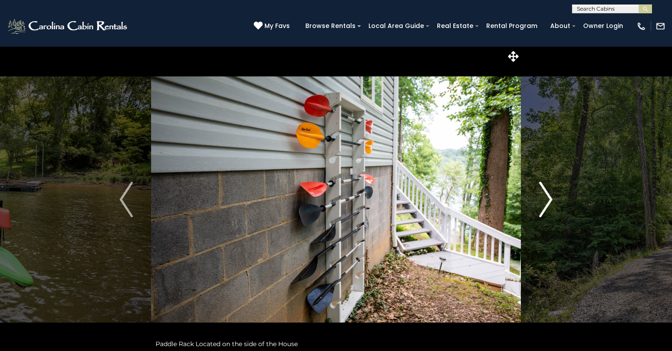
click at [542, 192] on img "Next" at bounding box center [545, 200] width 13 height 36
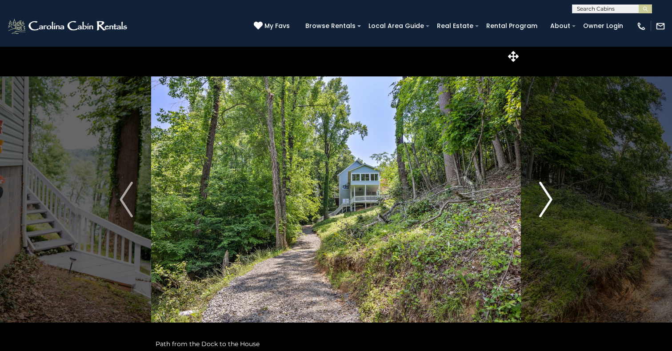
click at [542, 192] on img "Next" at bounding box center [545, 200] width 13 height 36
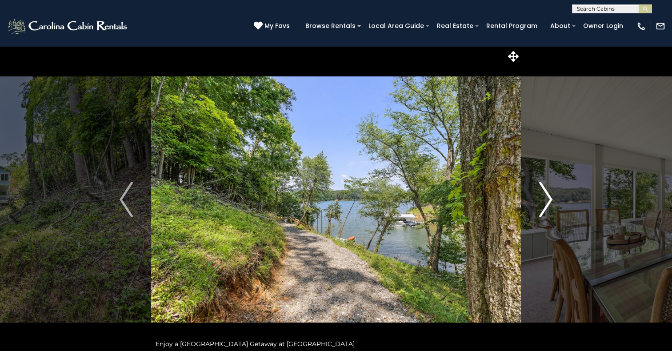
click at [542, 192] on img "Next" at bounding box center [545, 200] width 13 height 36
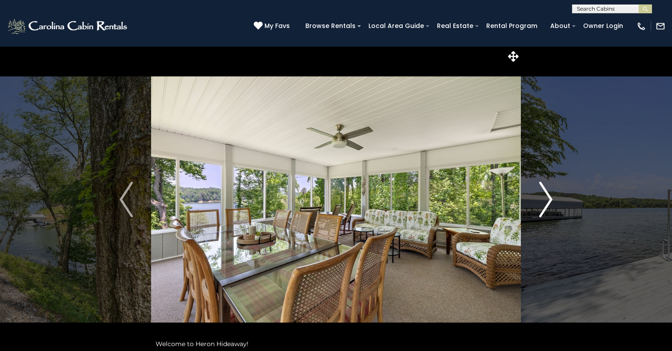
click at [542, 192] on img "Next" at bounding box center [545, 200] width 13 height 36
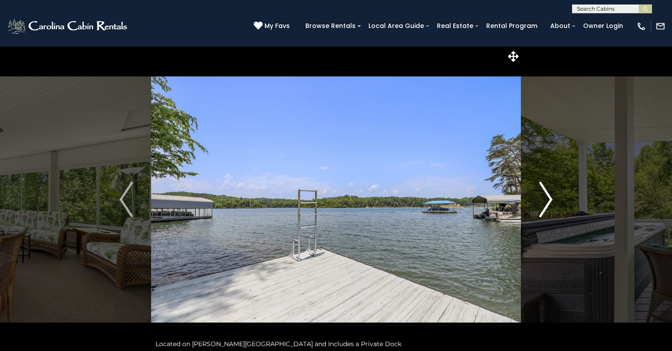
click at [542, 192] on img "Next" at bounding box center [545, 200] width 13 height 36
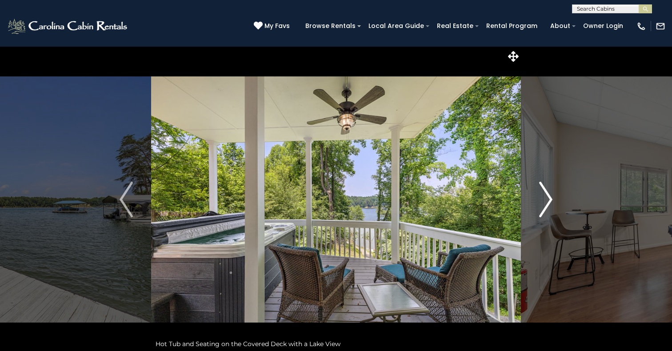
click at [542, 191] on img "Next" at bounding box center [545, 200] width 13 height 36
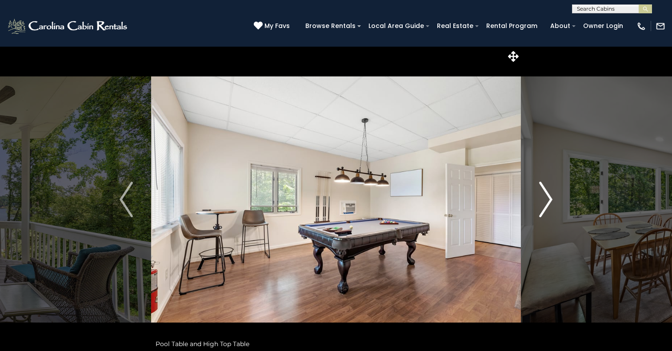
click at [542, 191] on img "Next" at bounding box center [545, 200] width 13 height 36
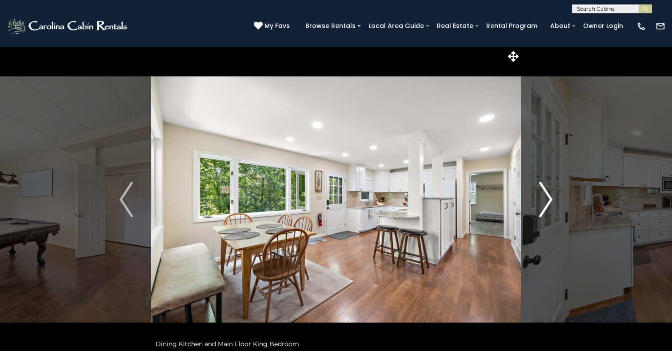
click at [542, 191] on img "Next" at bounding box center [545, 200] width 13 height 36
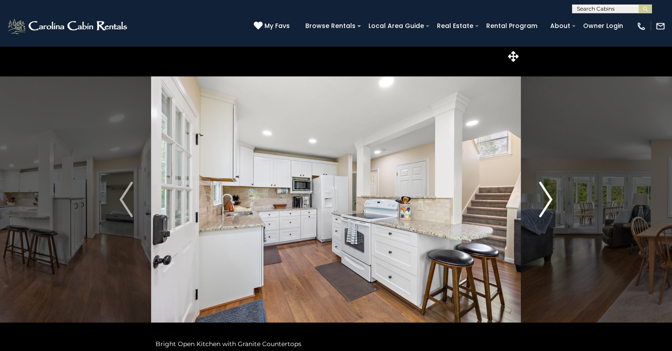
click at [542, 191] on img "Next" at bounding box center [545, 200] width 13 height 36
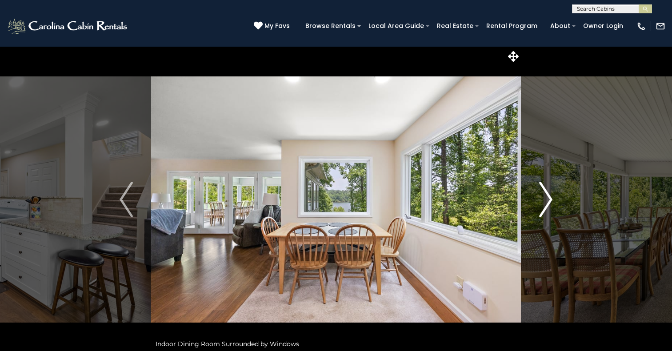
click at [542, 191] on img "Next" at bounding box center [545, 200] width 13 height 36
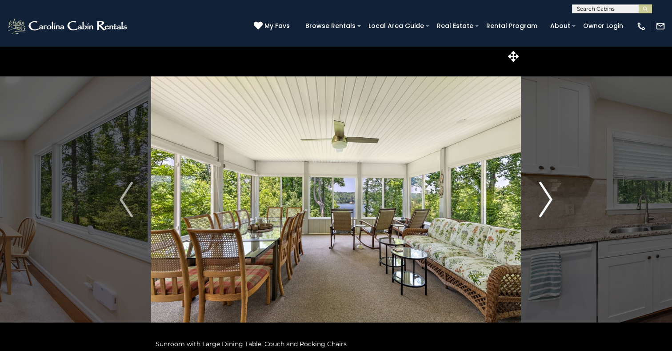
click at [542, 191] on img "Next" at bounding box center [545, 200] width 13 height 36
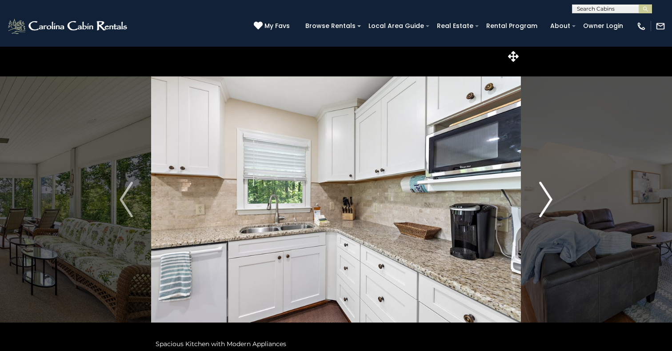
click at [542, 191] on img "Next" at bounding box center [545, 200] width 13 height 36
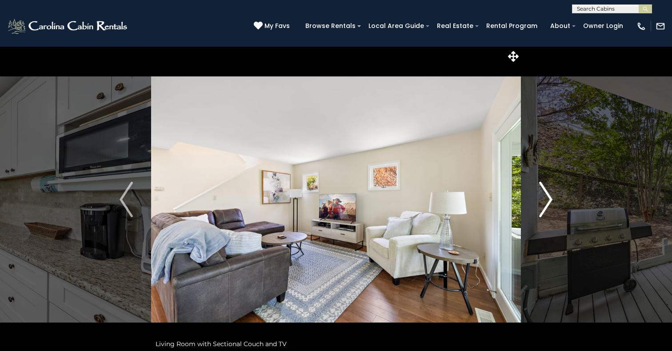
click at [542, 191] on img "Next" at bounding box center [545, 200] width 13 height 36
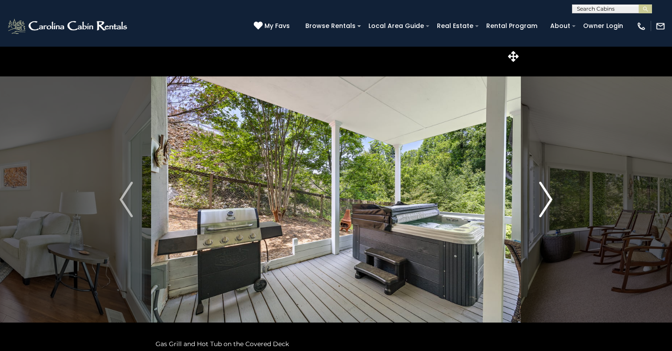
click at [542, 191] on img "Next" at bounding box center [545, 200] width 13 height 36
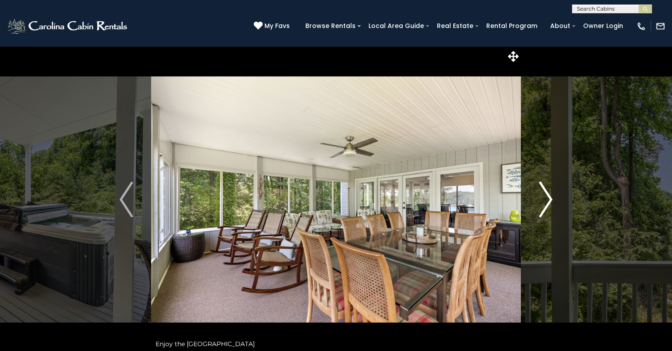
click at [542, 191] on img "Next" at bounding box center [545, 200] width 13 height 36
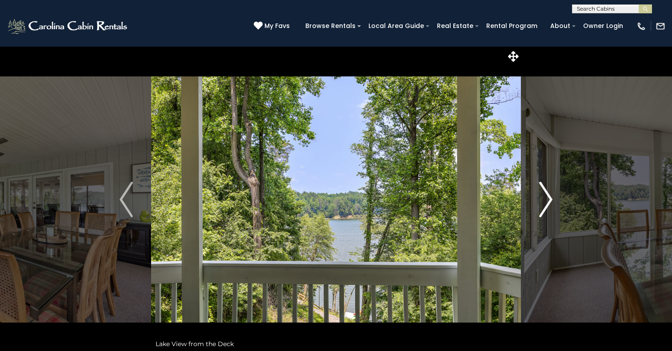
click at [544, 194] on img "Next" at bounding box center [545, 200] width 13 height 36
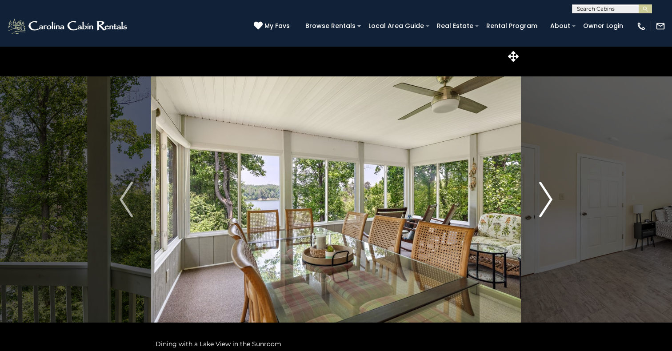
click at [544, 194] on img "Next" at bounding box center [545, 200] width 13 height 36
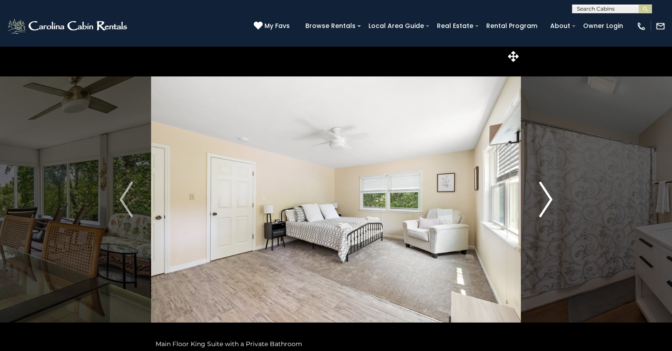
click at [544, 194] on img "Next" at bounding box center [545, 200] width 13 height 36
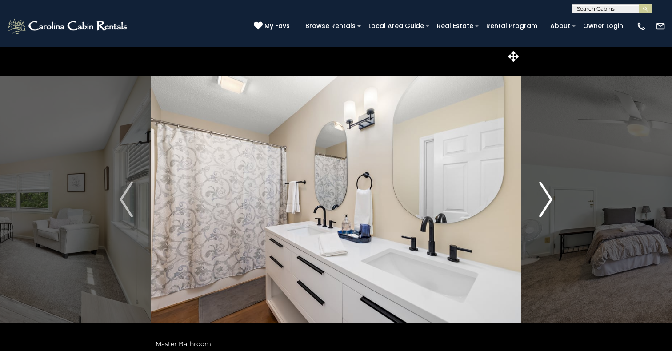
click at [544, 194] on img "Next" at bounding box center [545, 200] width 13 height 36
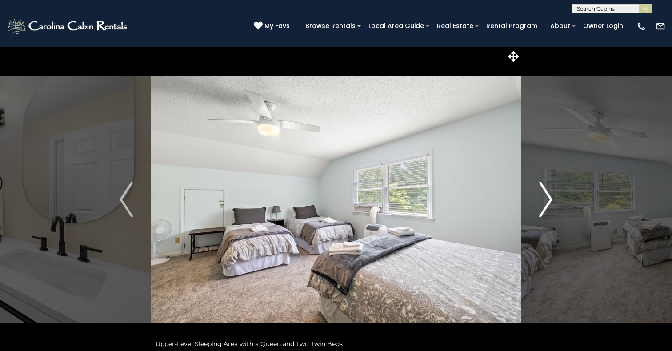
click at [544, 194] on img "Next" at bounding box center [545, 200] width 13 height 36
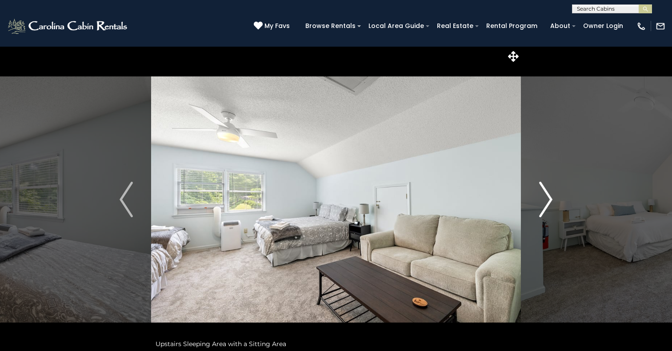
click at [544, 194] on img "Next" at bounding box center [545, 200] width 13 height 36
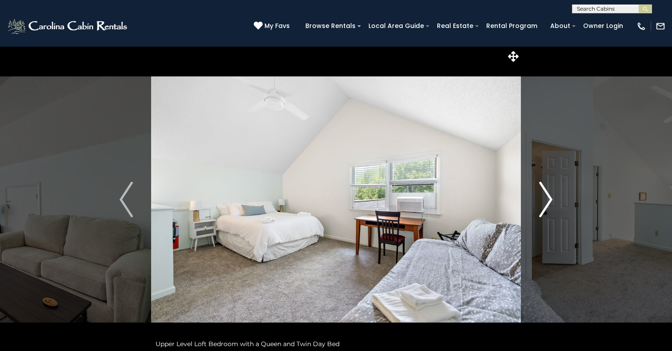
click at [544, 194] on img "Next" at bounding box center [545, 200] width 13 height 36
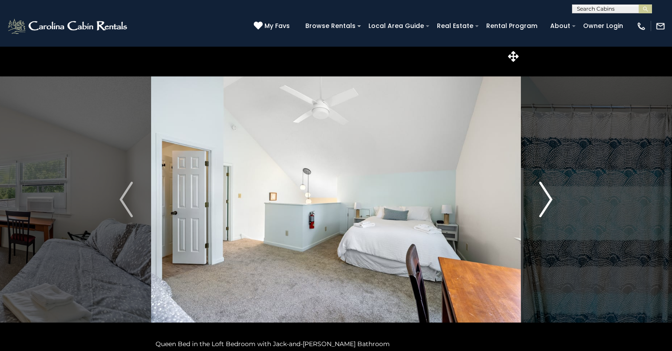
click at [544, 194] on img "Next" at bounding box center [545, 200] width 13 height 36
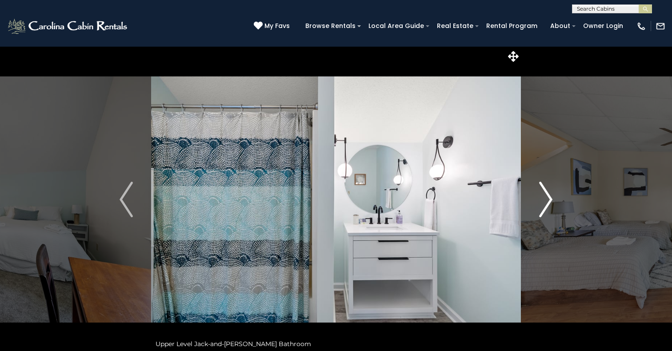
click at [544, 194] on img "Next" at bounding box center [545, 200] width 13 height 36
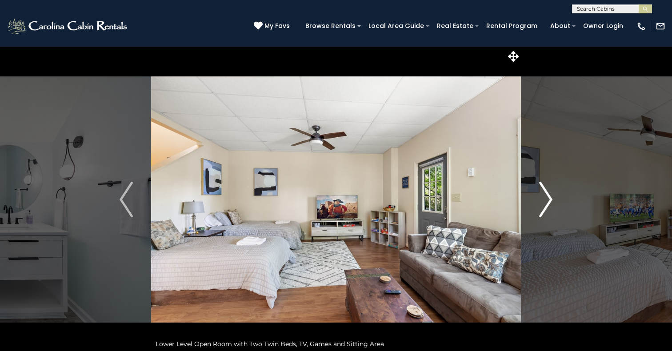
click at [544, 194] on img "Next" at bounding box center [545, 200] width 13 height 36
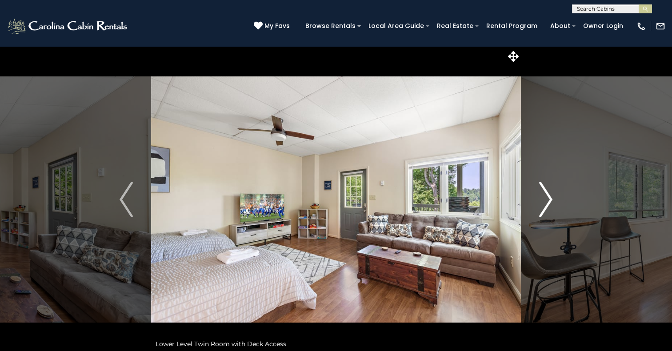
click at [544, 194] on img "Next" at bounding box center [545, 200] width 13 height 36
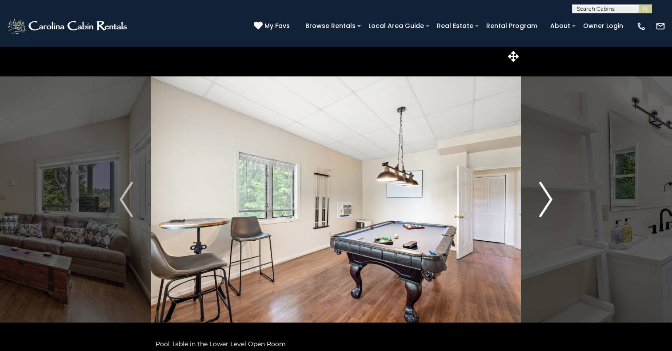
click at [544, 194] on img "Next" at bounding box center [545, 200] width 13 height 36
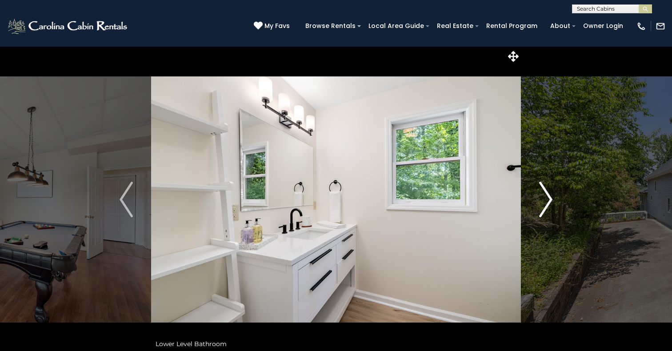
click at [544, 194] on img "Next" at bounding box center [545, 200] width 13 height 36
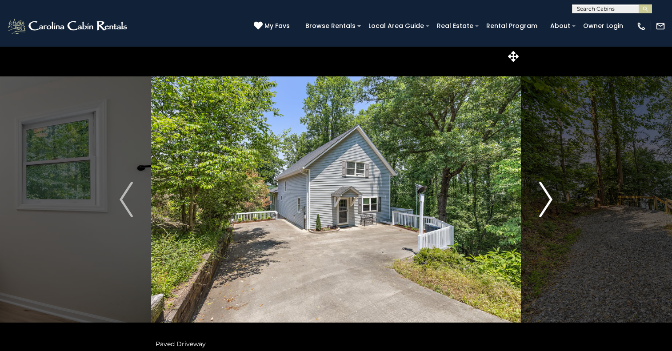
click at [544, 194] on img "Next" at bounding box center [545, 200] width 13 height 36
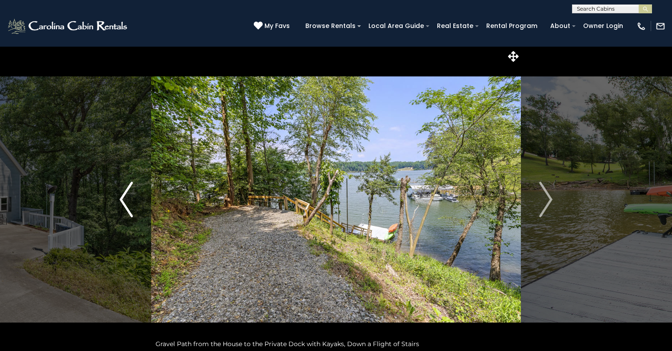
click at [138, 225] on button "Previous" at bounding box center [126, 199] width 50 height 307
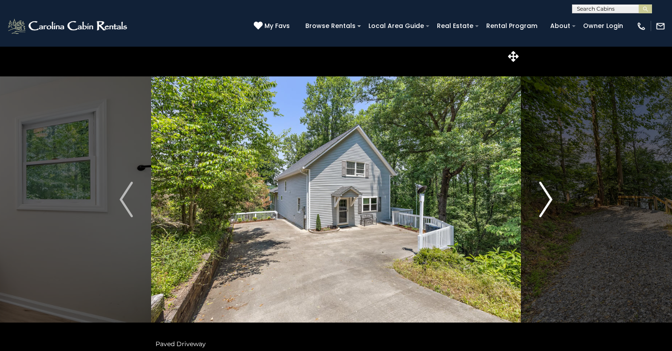
click at [535, 201] on button "Next" at bounding box center [546, 199] width 50 height 307
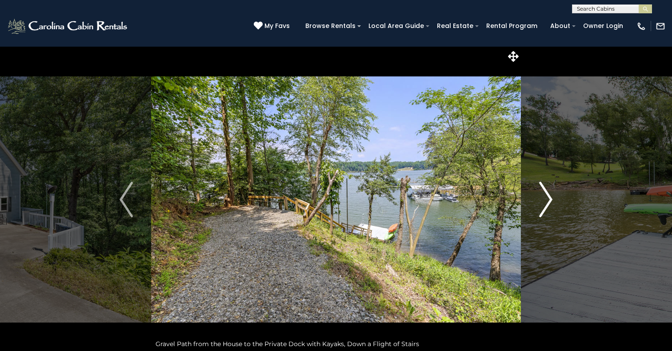
click at [538, 190] on button "Next" at bounding box center [546, 199] width 50 height 307
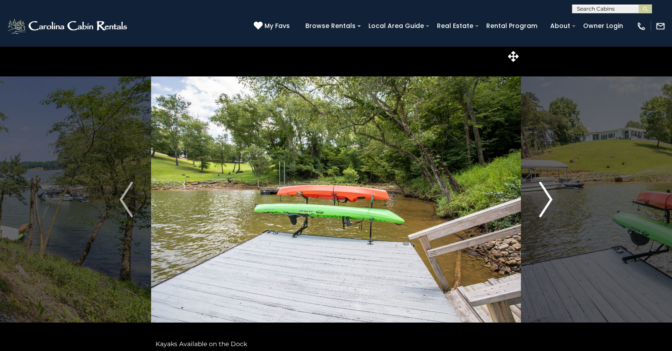
click at [538, 190] on button "Next" at bounding box center [546, 199] width 50 height 307
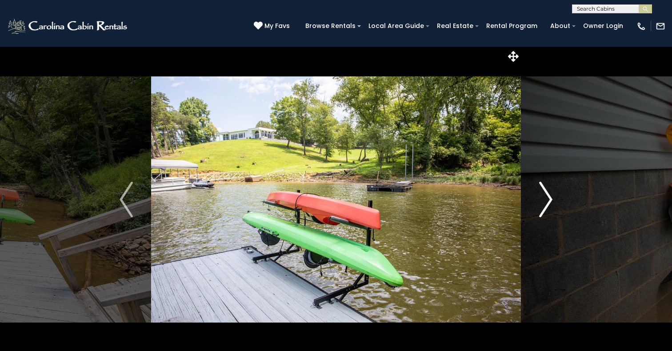
click at [533, 183] on button "Next" at bounding box center [546, 199] width 50 height 307
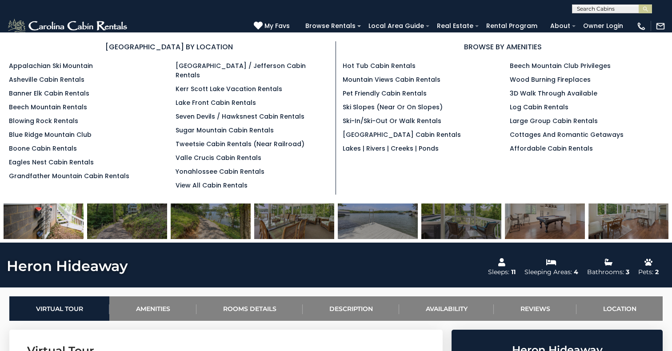
scroll to position [186, 0]
